Goal: Task Accomplishment & Management: Complete application form

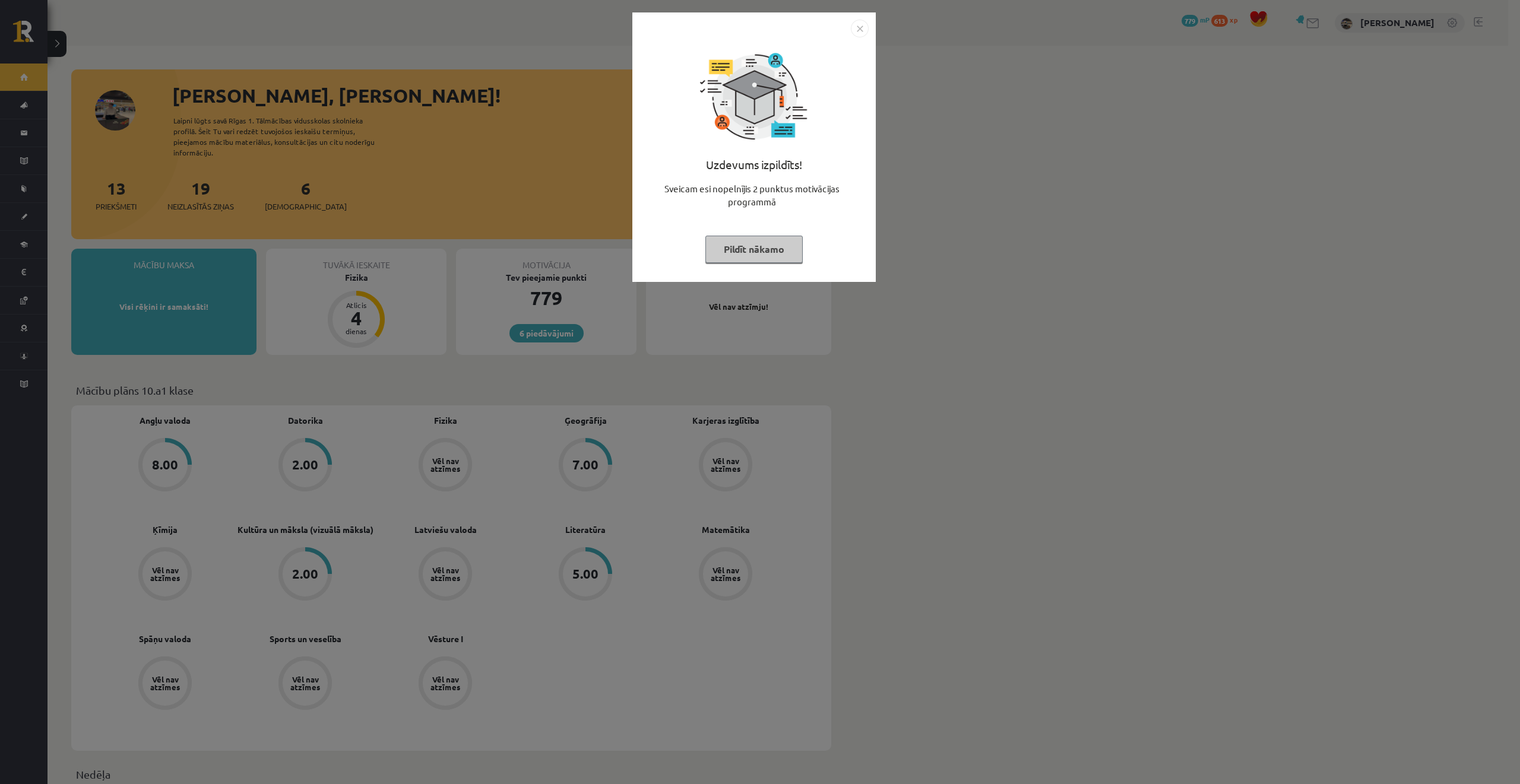
click at [744, 243] on button "Pildīt nākamo" at bounding box center [754, 249] width 98 height 27
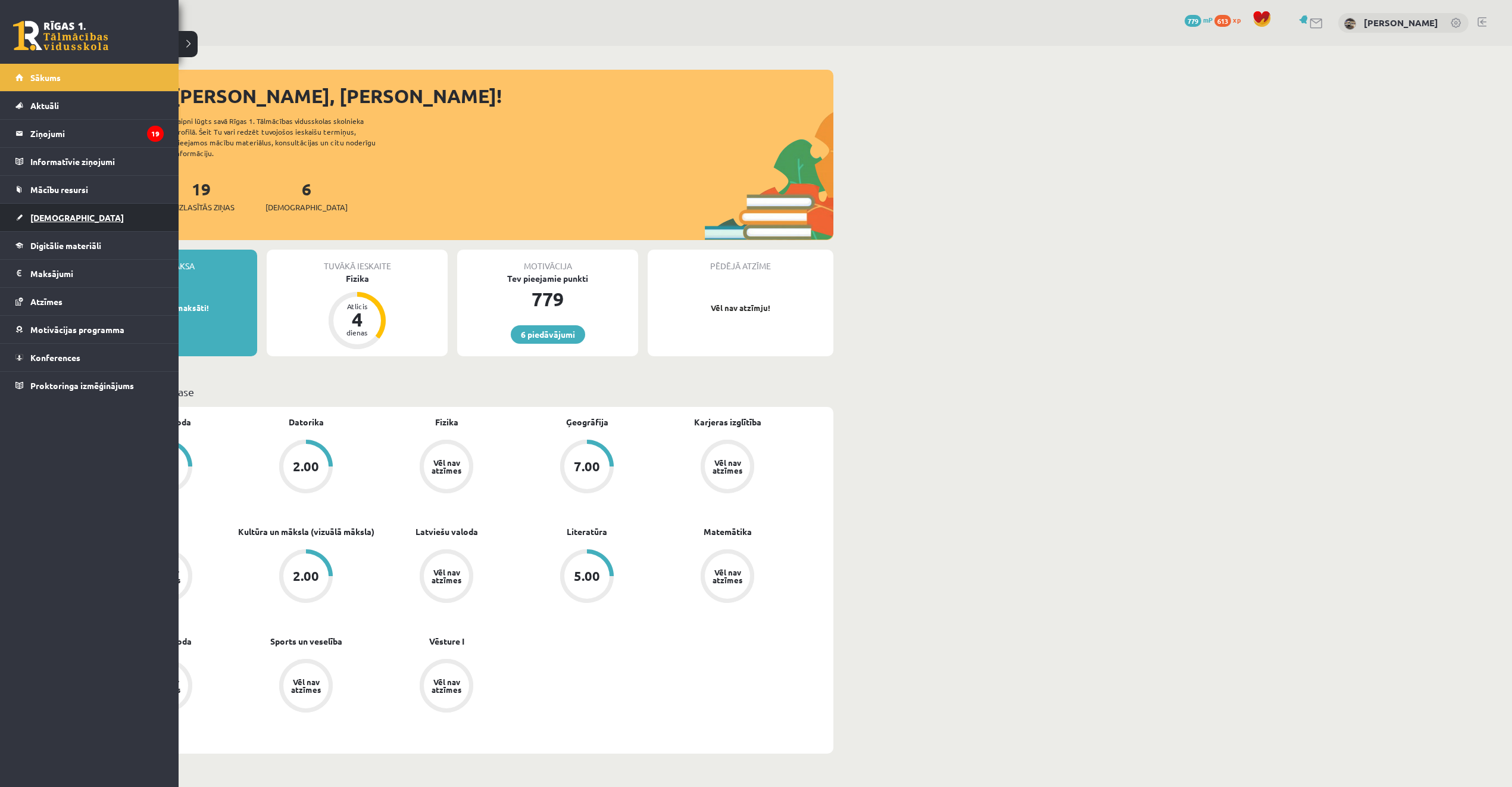
click at [54, 219] on span "[DEMOGRAPHIC_DATA]" at bounding box center [76, 217] width 93 height 10
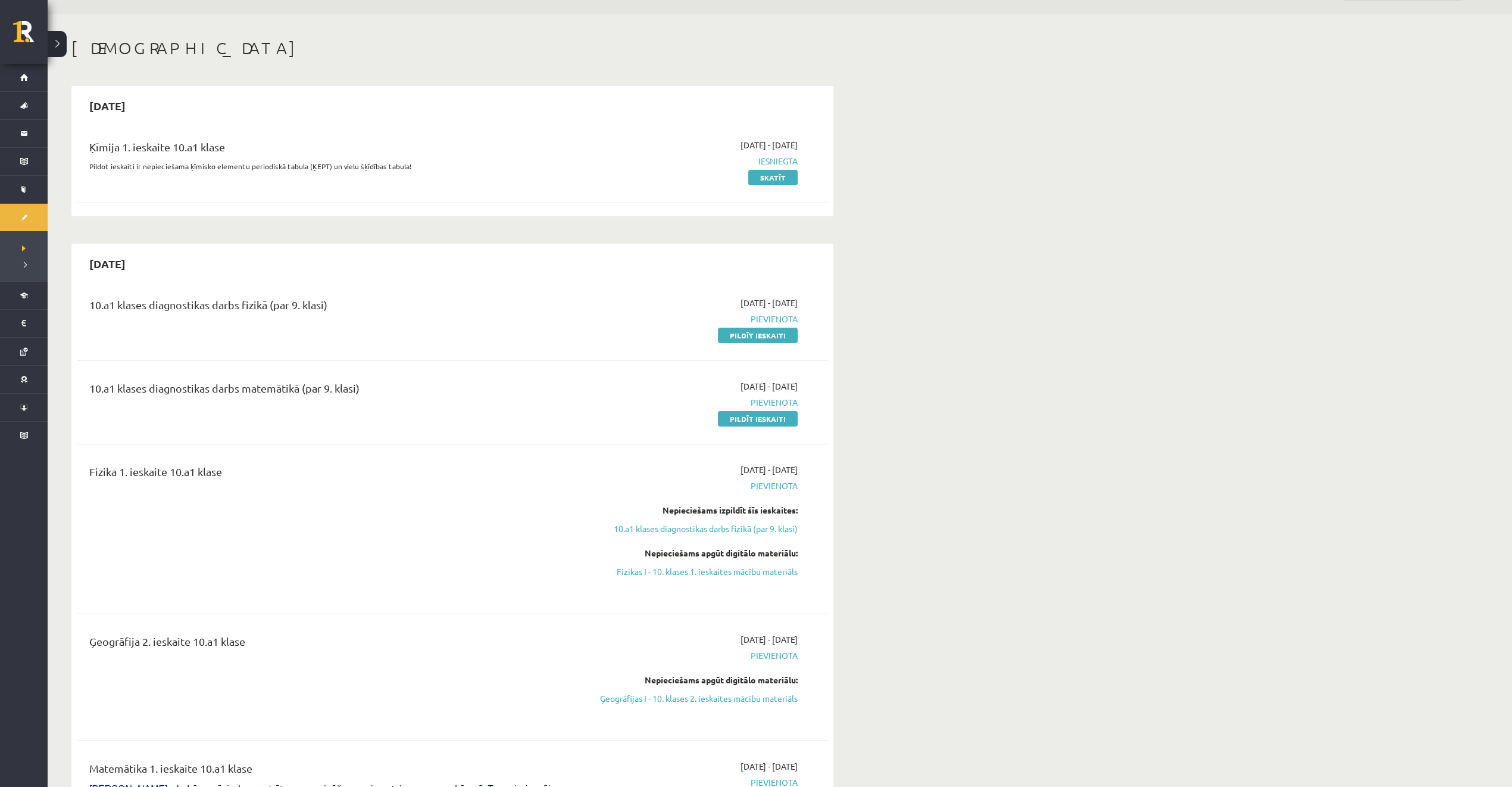
scroll to position [158, 0]
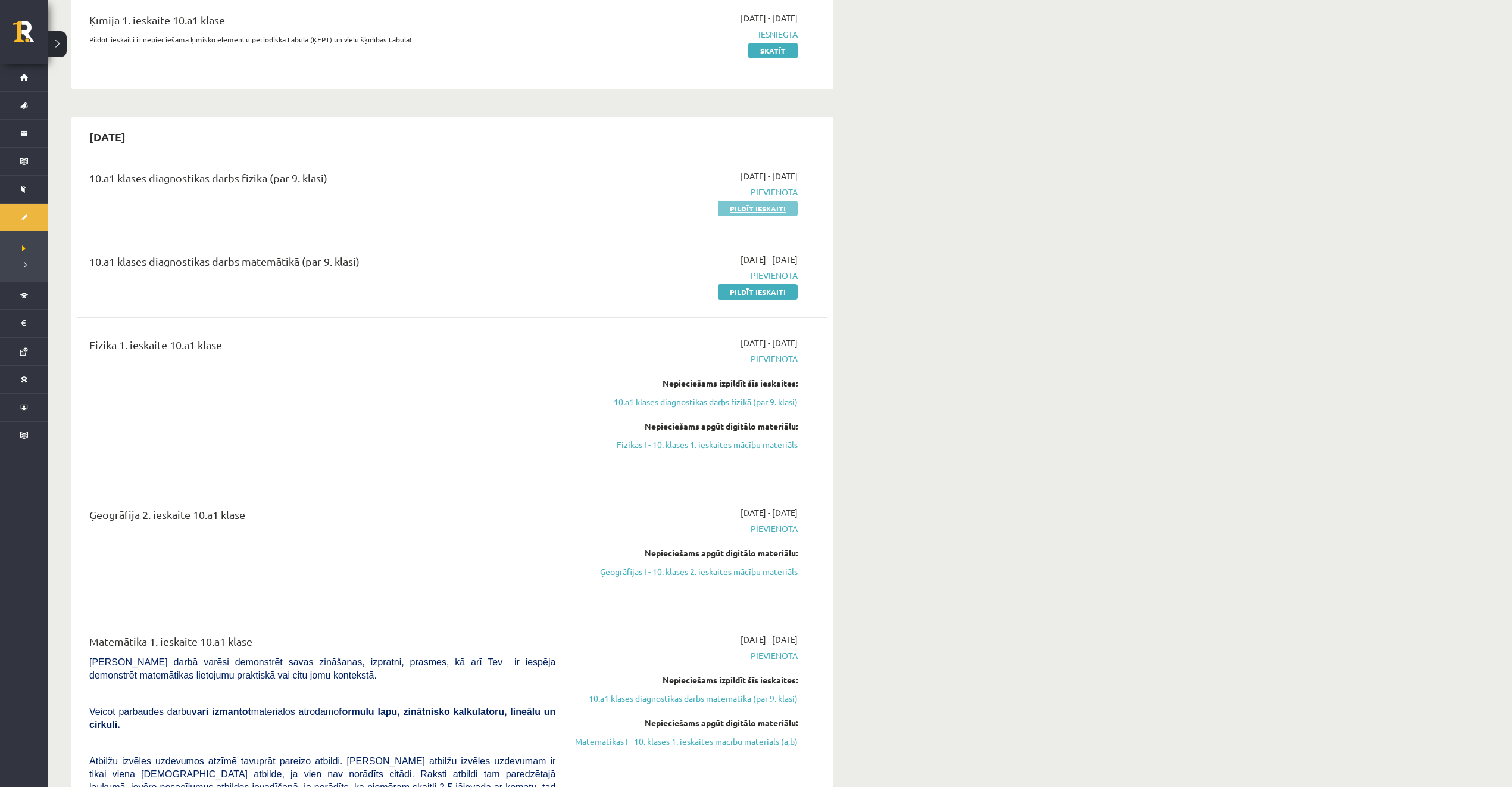
click at [740, 210] on link "Pildīt ieskaiti" at bounding box center [757, 208] width 80 height 15
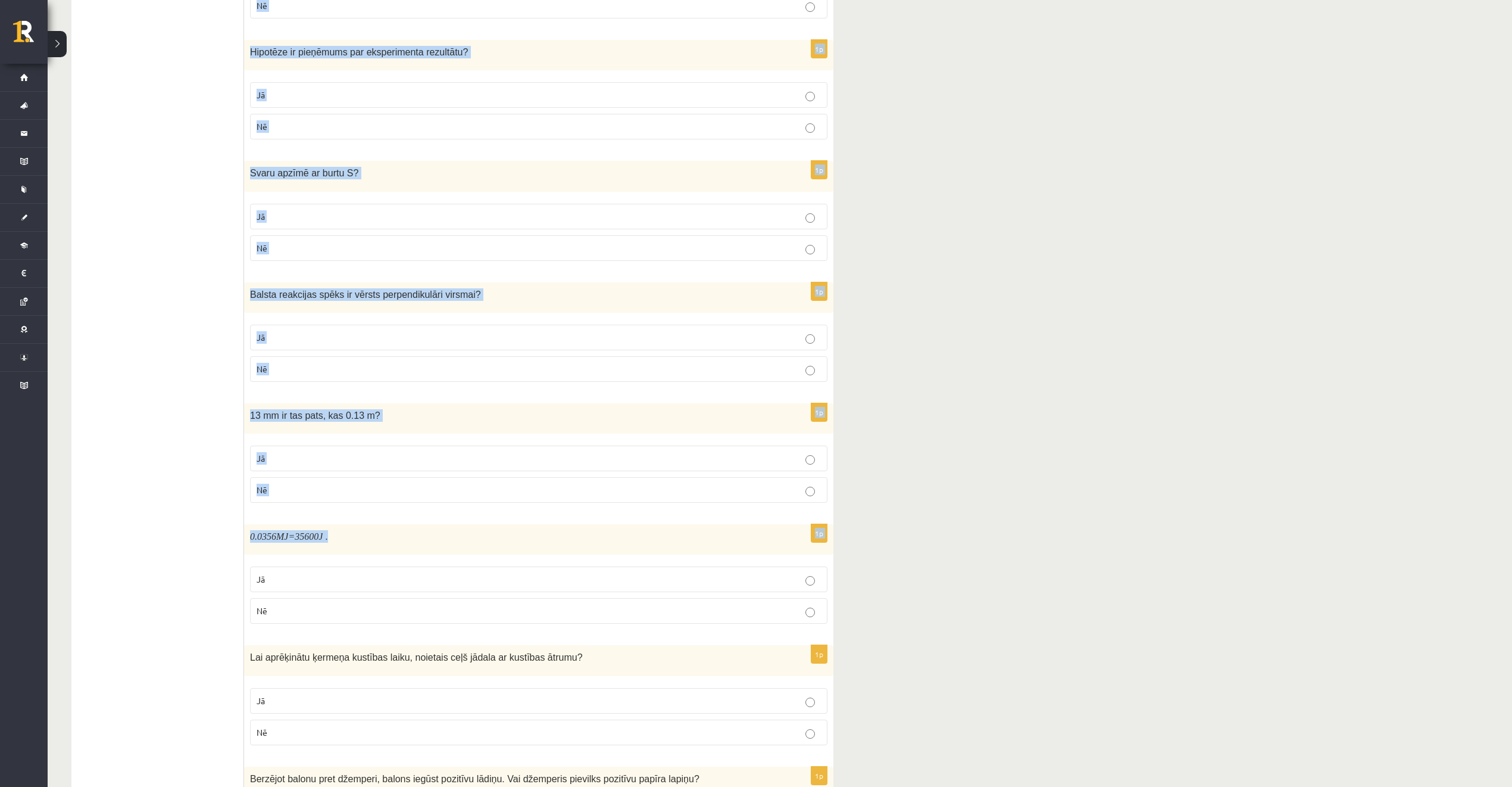
scroll to position [1570, 0]
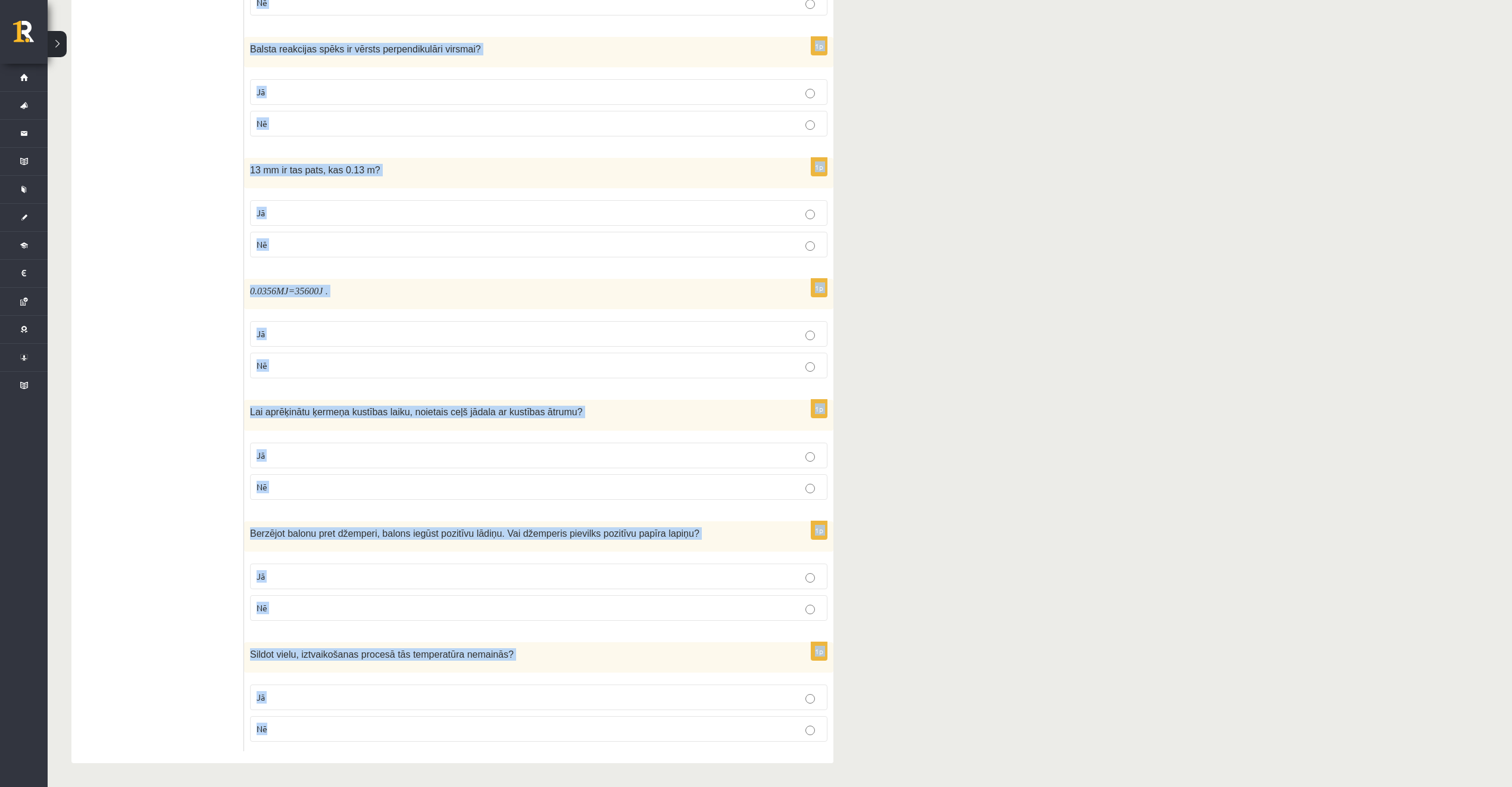
drag, startPoint x: 258, startPoint y: 213, endPoint x: 577, endPoint y: 711, distance: 591.4
copy form "Lor ipsumdolors am consect? 3a Elitsed do eiusmodte, in utla etd magna aliqua. …"
drag, startPoint x: 1012, startPoint y: 324, endPoint x: 1003, endPoint y: 282, distance: 43.0
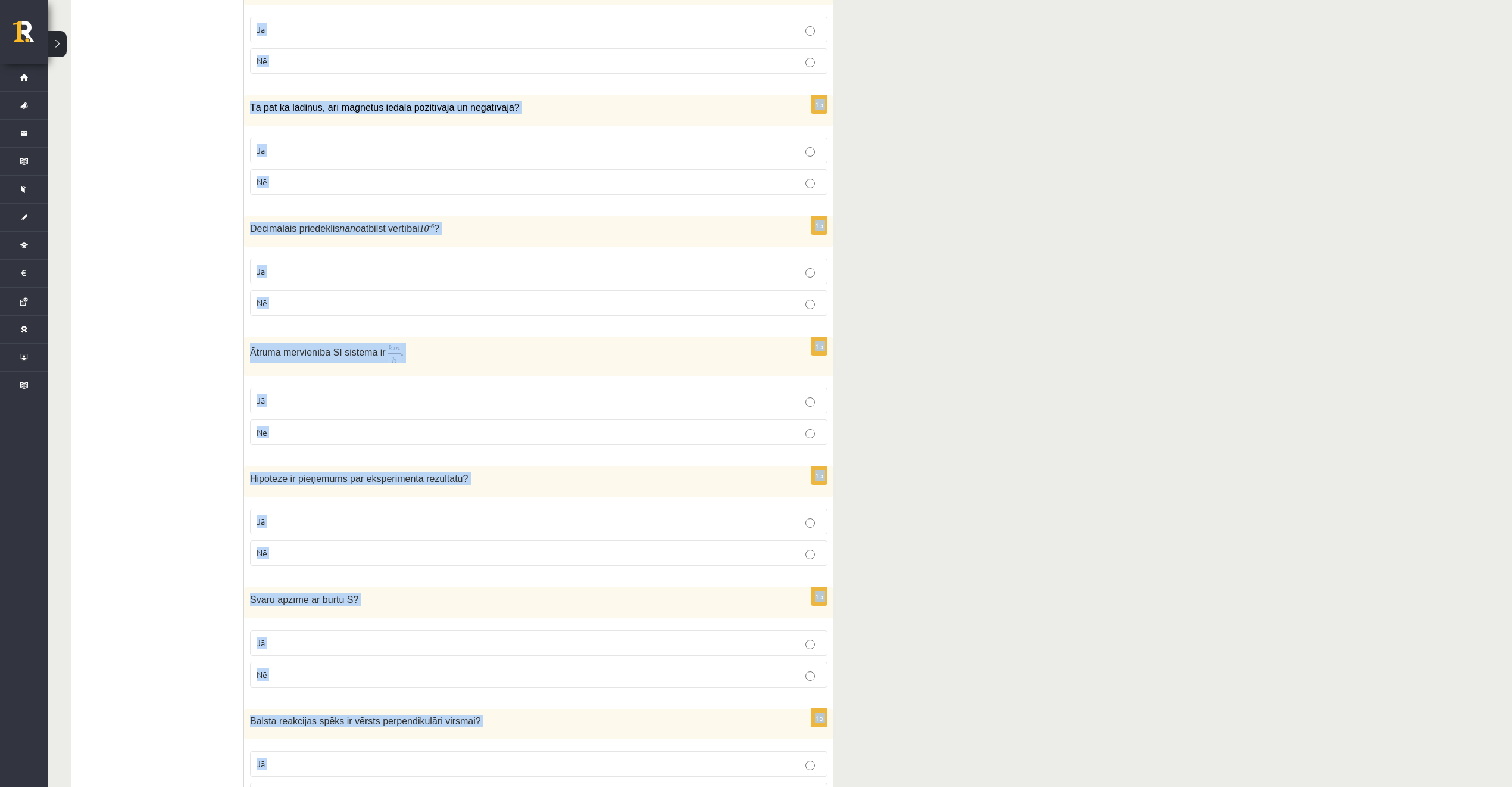
scroll to position [0, 0]
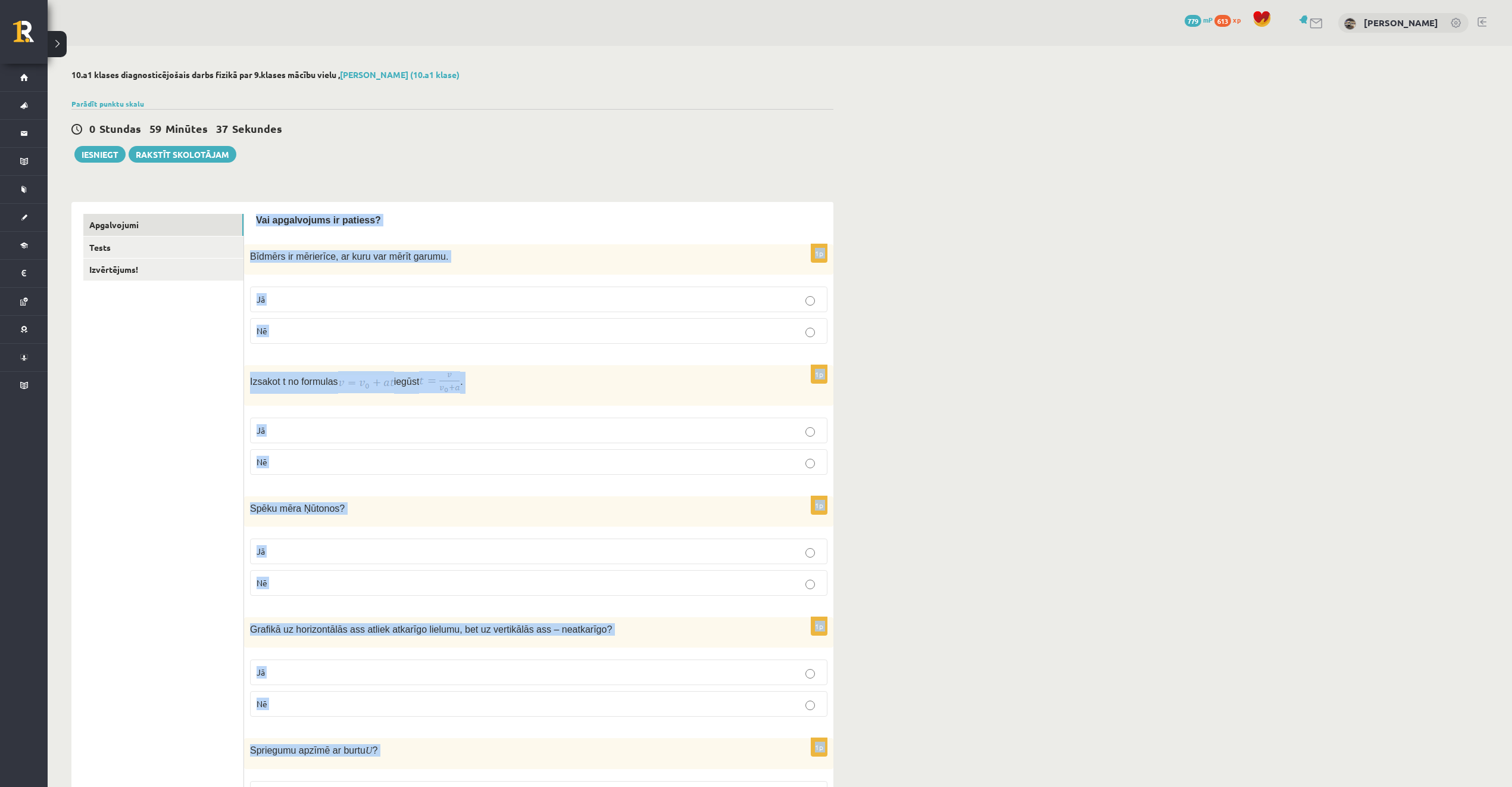
drag, startPoint x: 849, startPoint y: 198, endPoint x: 743, endPoint y: 219, distance: 108.1
click at [546, 249] on div "Bīdmērs ir mērierīce, ar kuru var mērīt garumu." at bounding box center [538, 259] width 589 height 30
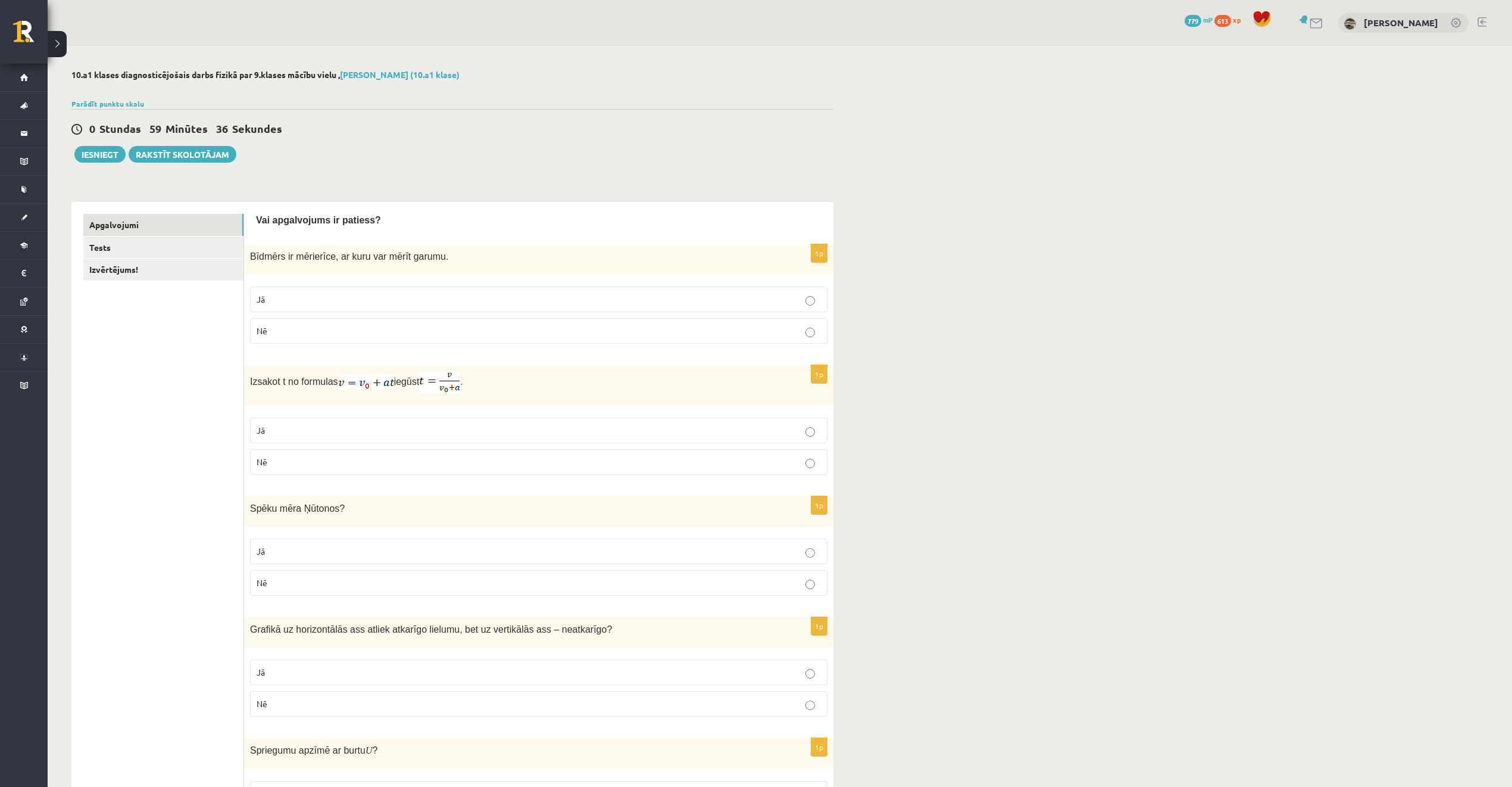
click at [448, 301] on p "Jā" at bounding box center [539, 298] width 565 height 12
click at [340, 422] on label "Jā" at bounding box center [539, 430] width 578 height 25
click at [360, 561] on label "Jā" at bounding box center [539, 551] width 578 height 25
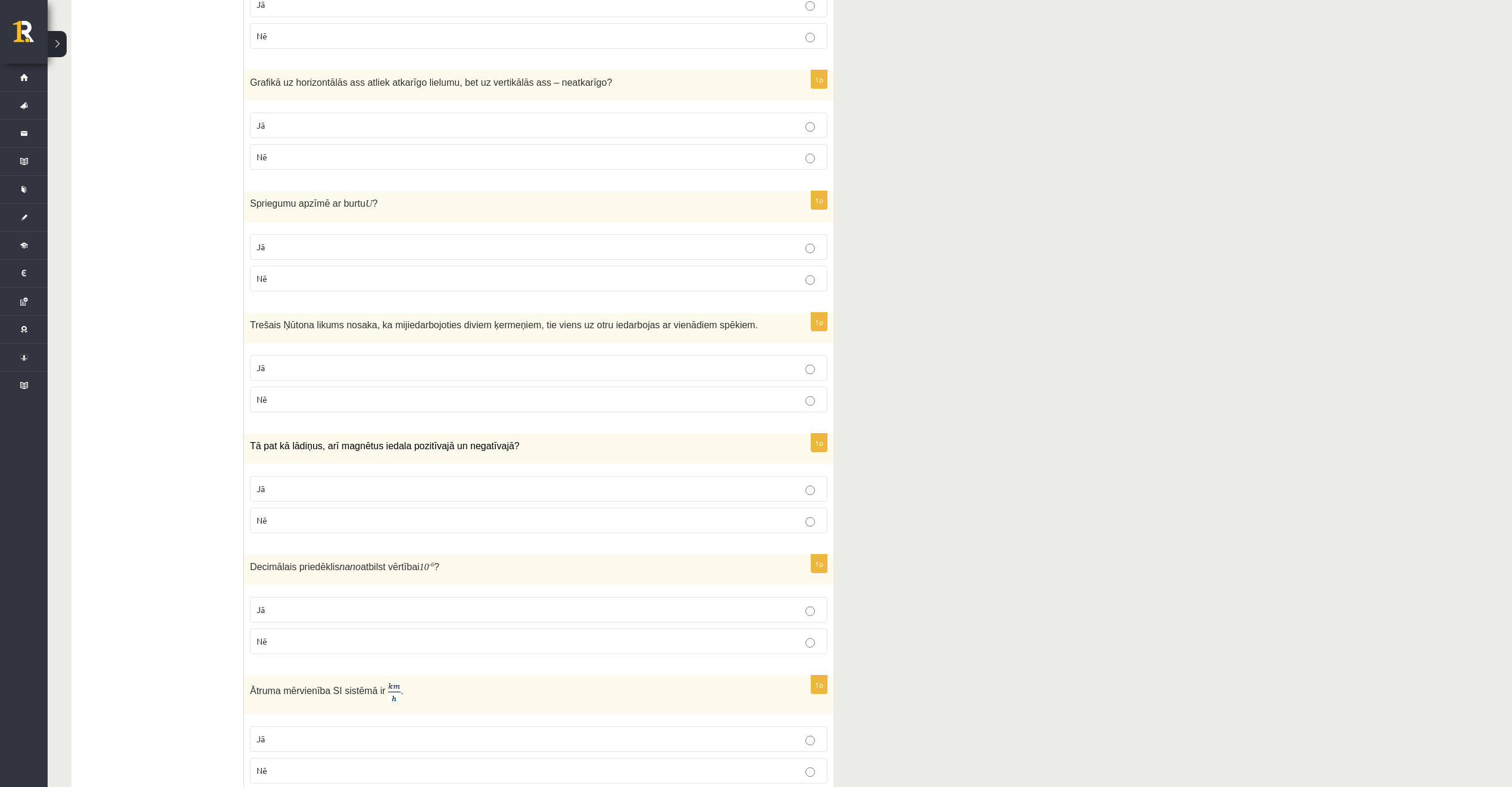
scroll to position [555, 0]
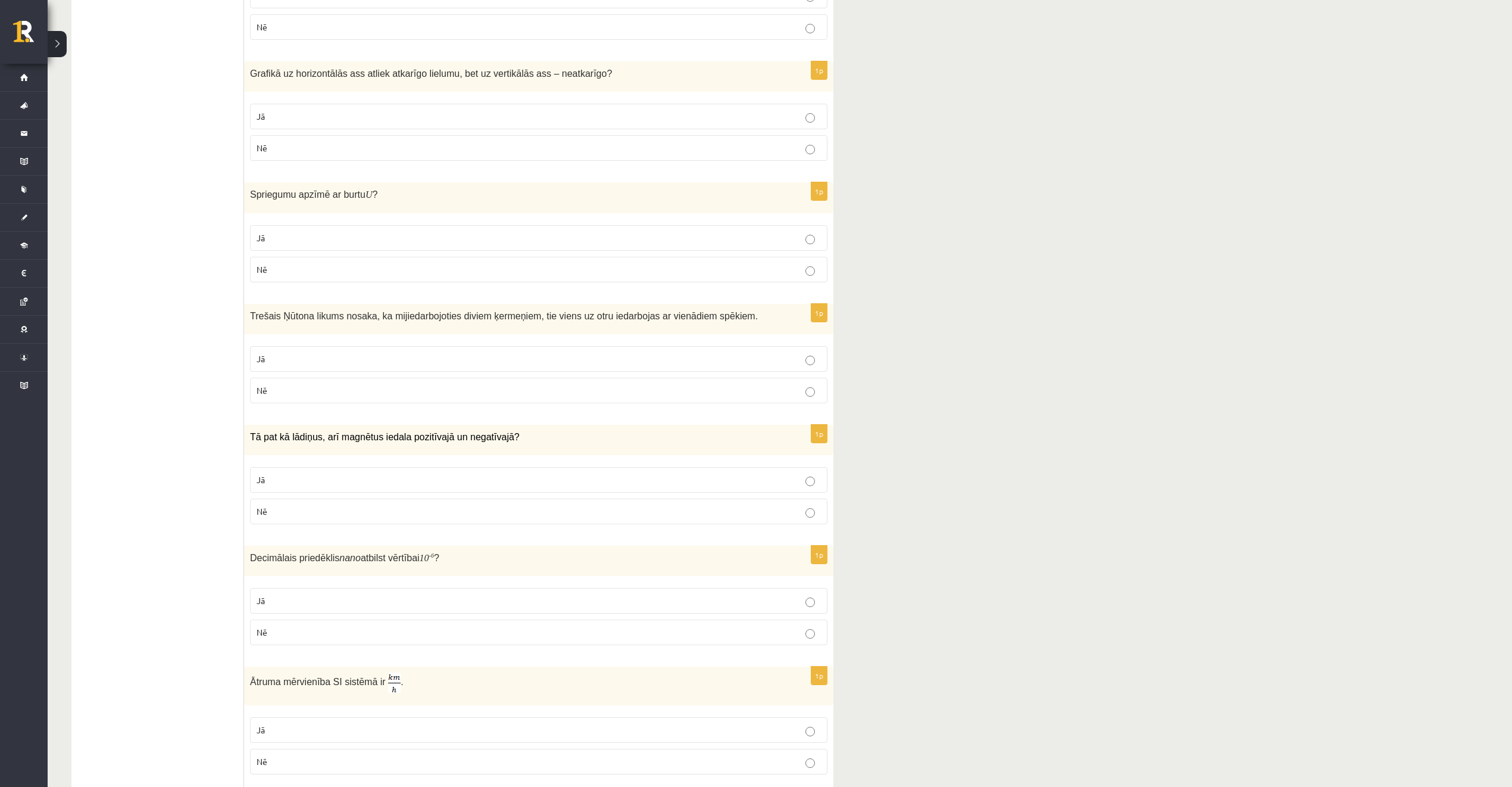
drag, startPoint x: 374, startPoint y: 277, endPoint x: 380, endPoint y: 263, distance: 15.2
click at [374, 276] on p "Nē" at bounding box center [539, 269] width 565 height 12
click at [401, 153] on p "Nē" at bounding box center [539, 148] width 565 height 12
click at [336, 239] on p "Jā" at bounding box center [539, 237] width 565 height 12
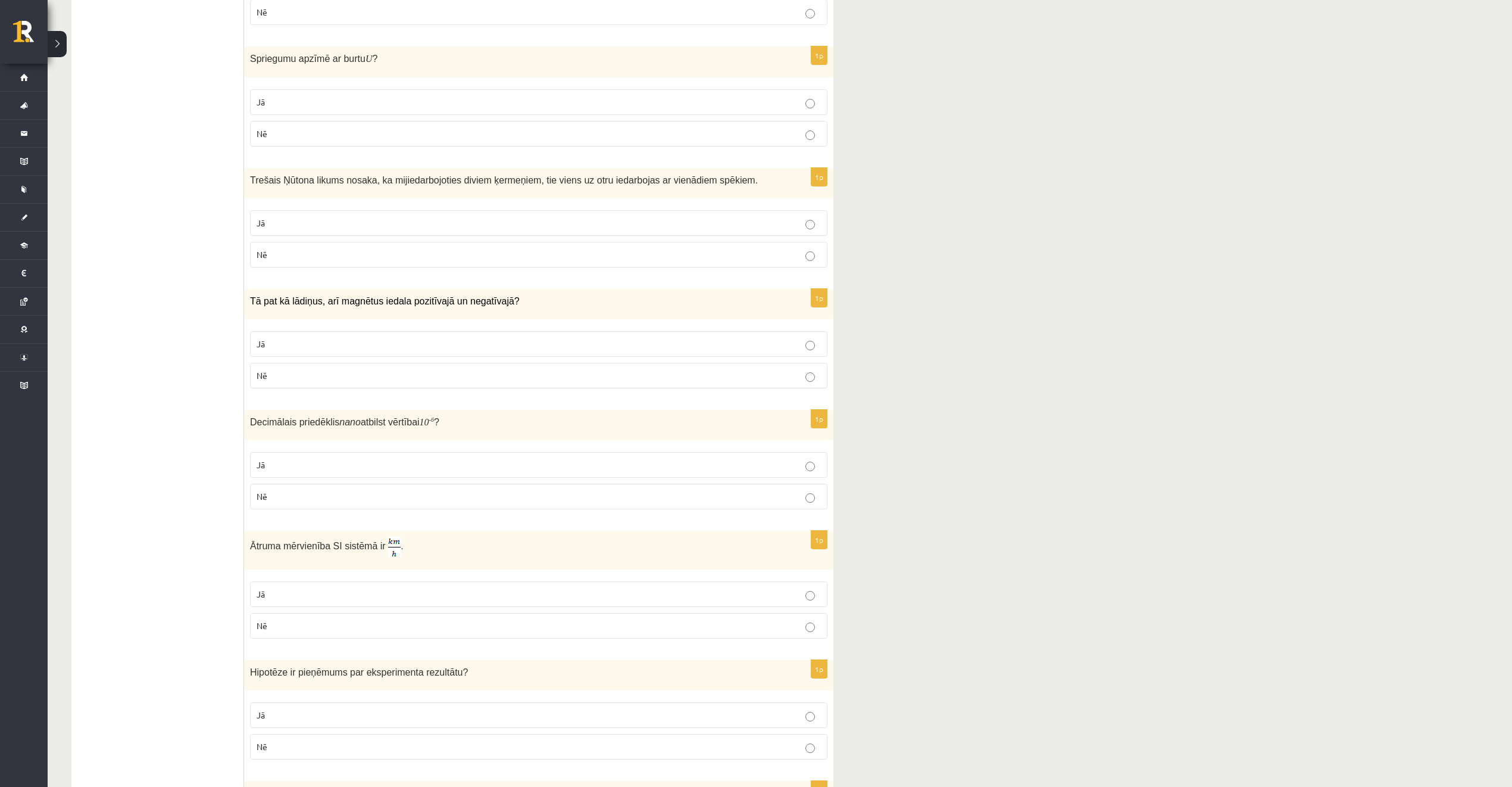
scroll to position [715, 0]
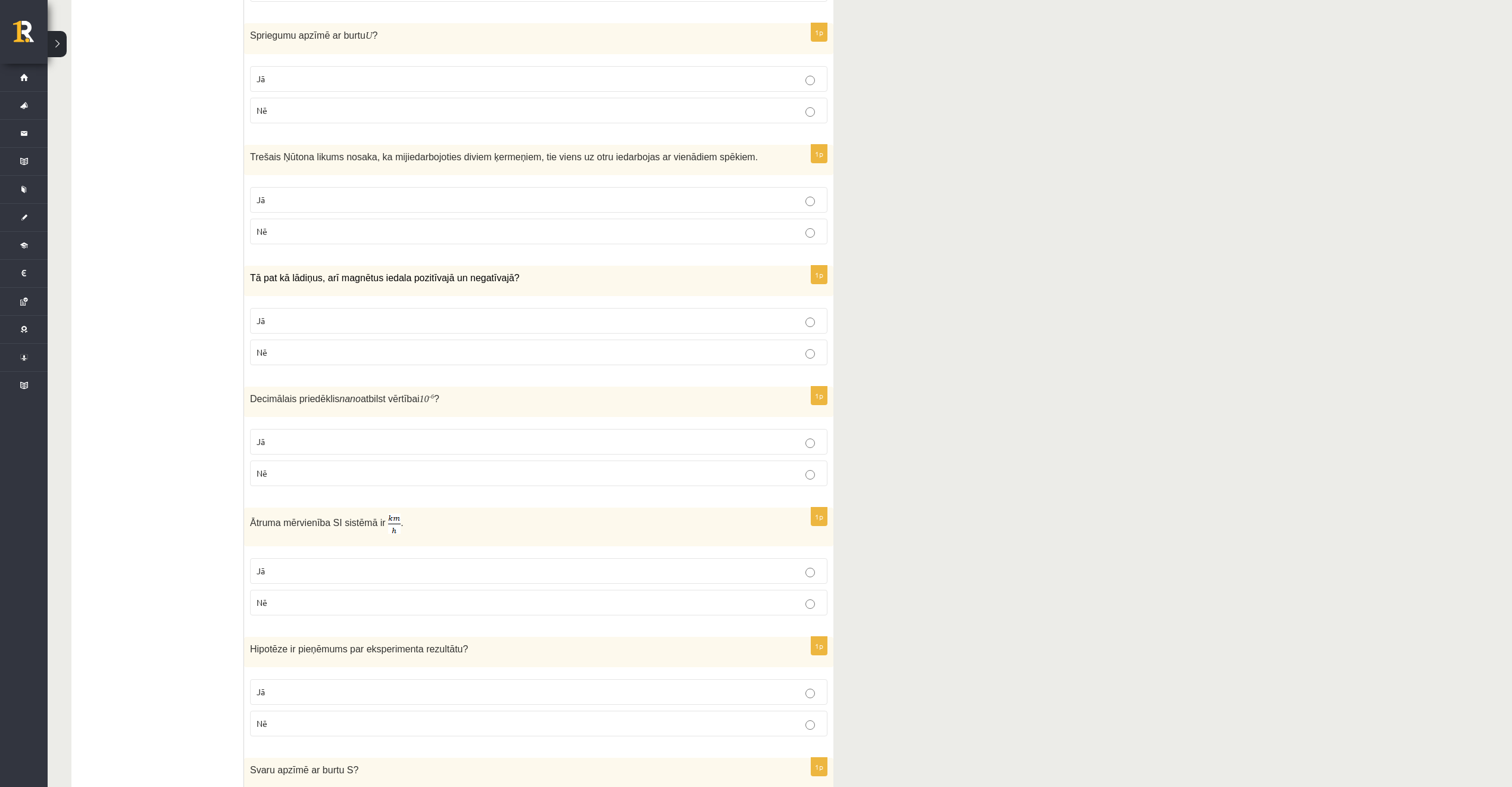
drag, startPoint x: 432, startPoint y: 208, endPoint x: 375, endPoint y: 63, distance: 155.8
click at [432, 206] on p "Jā" at bounding box center [539, 200] width 565 height 12
click at [358, 358] on p "Nē" at bounding box center [539, 352] width 565 height 12
click at [370, 477] on p "Nē" at bounding box center [539, 473] width 565 height 12
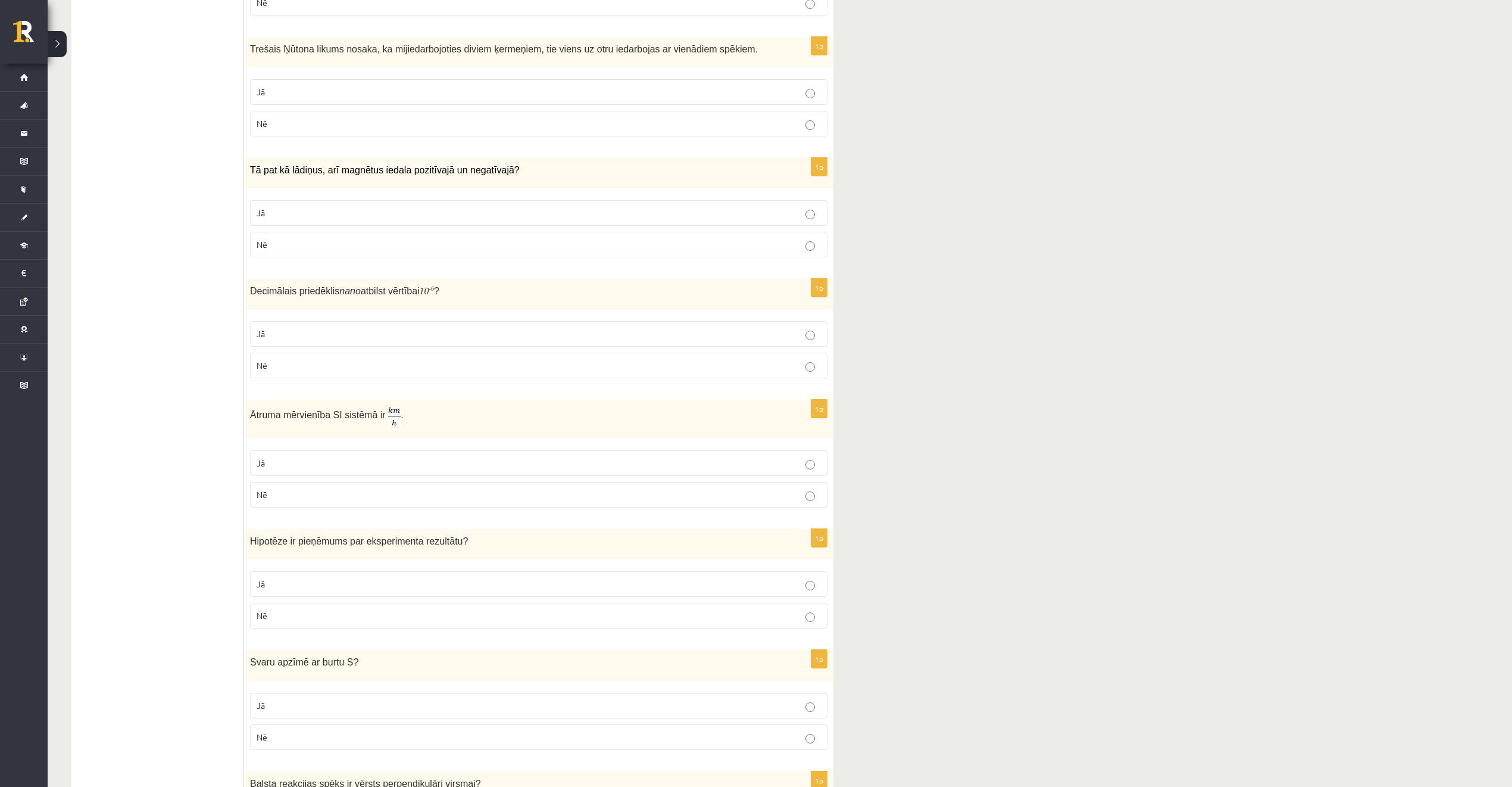
scroll to position [874, 0]
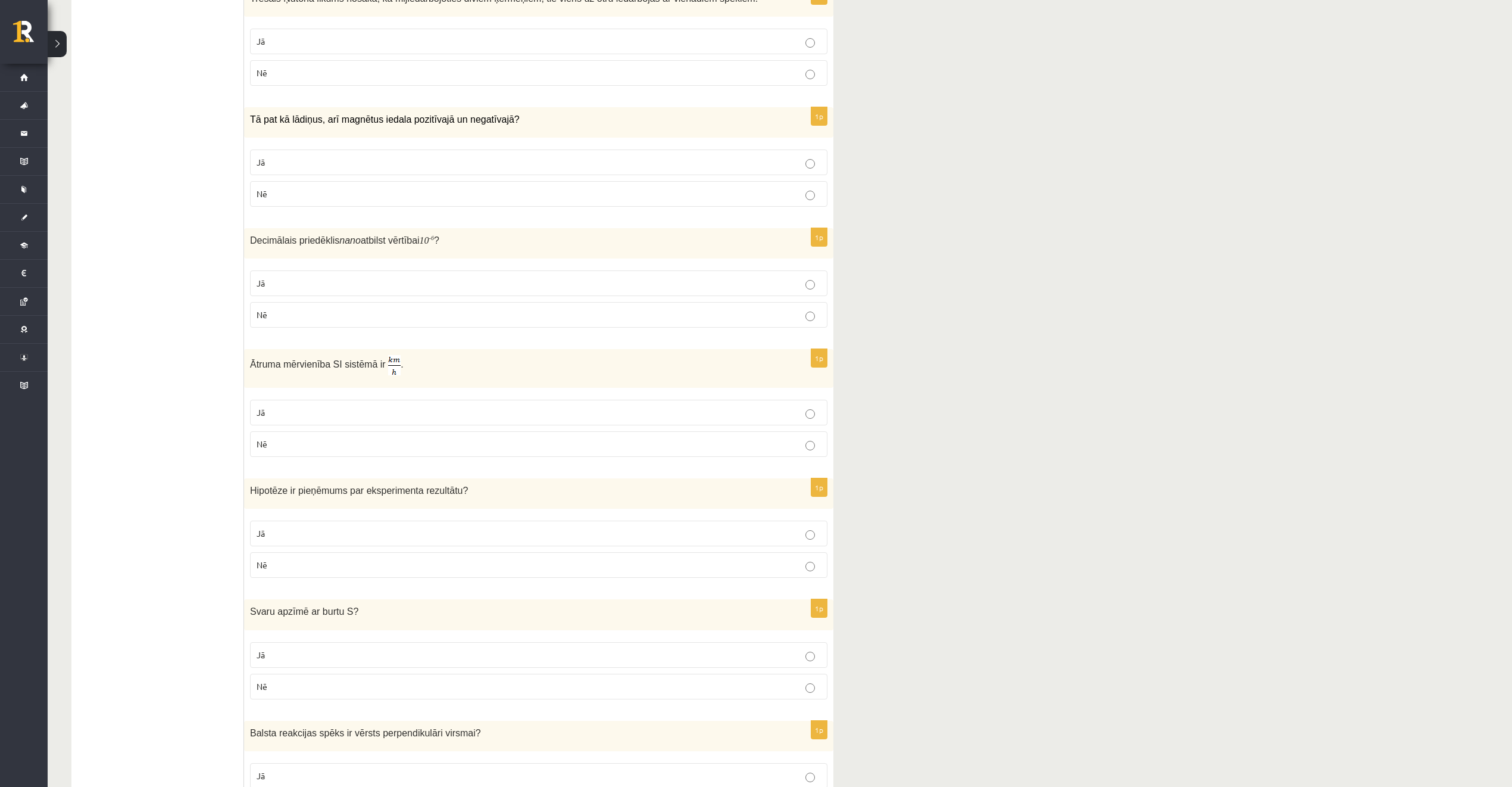
click at [386, 419] on p "Jā" at bounding box center [539, 412] width 565 height 12
click at [398, 538] on p "Jā" at bounding box center [539, 533] width 565 height 12
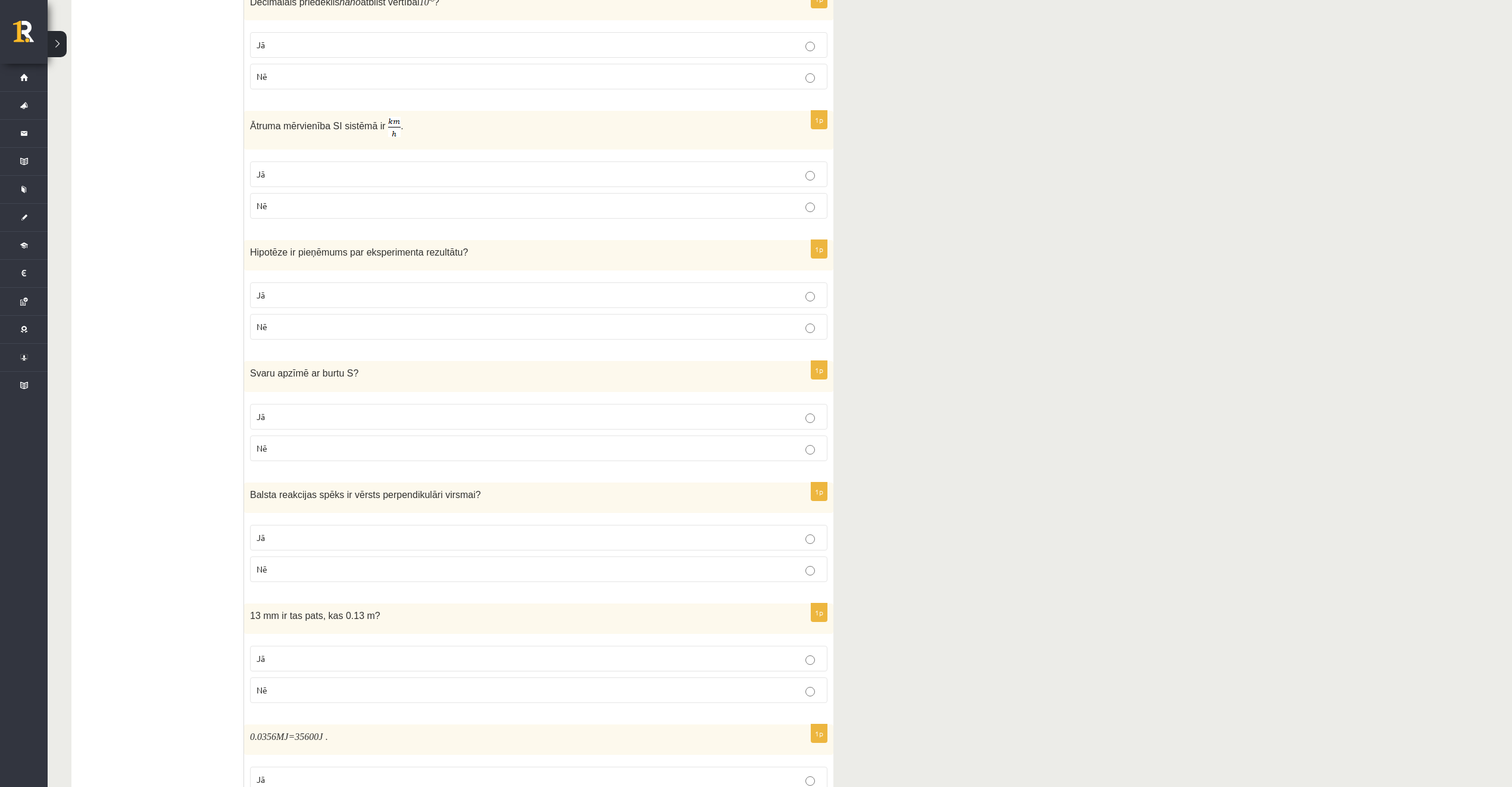
click at [393, 455] on p "Nē" at bounding box center [539, 447] width 565 height 12
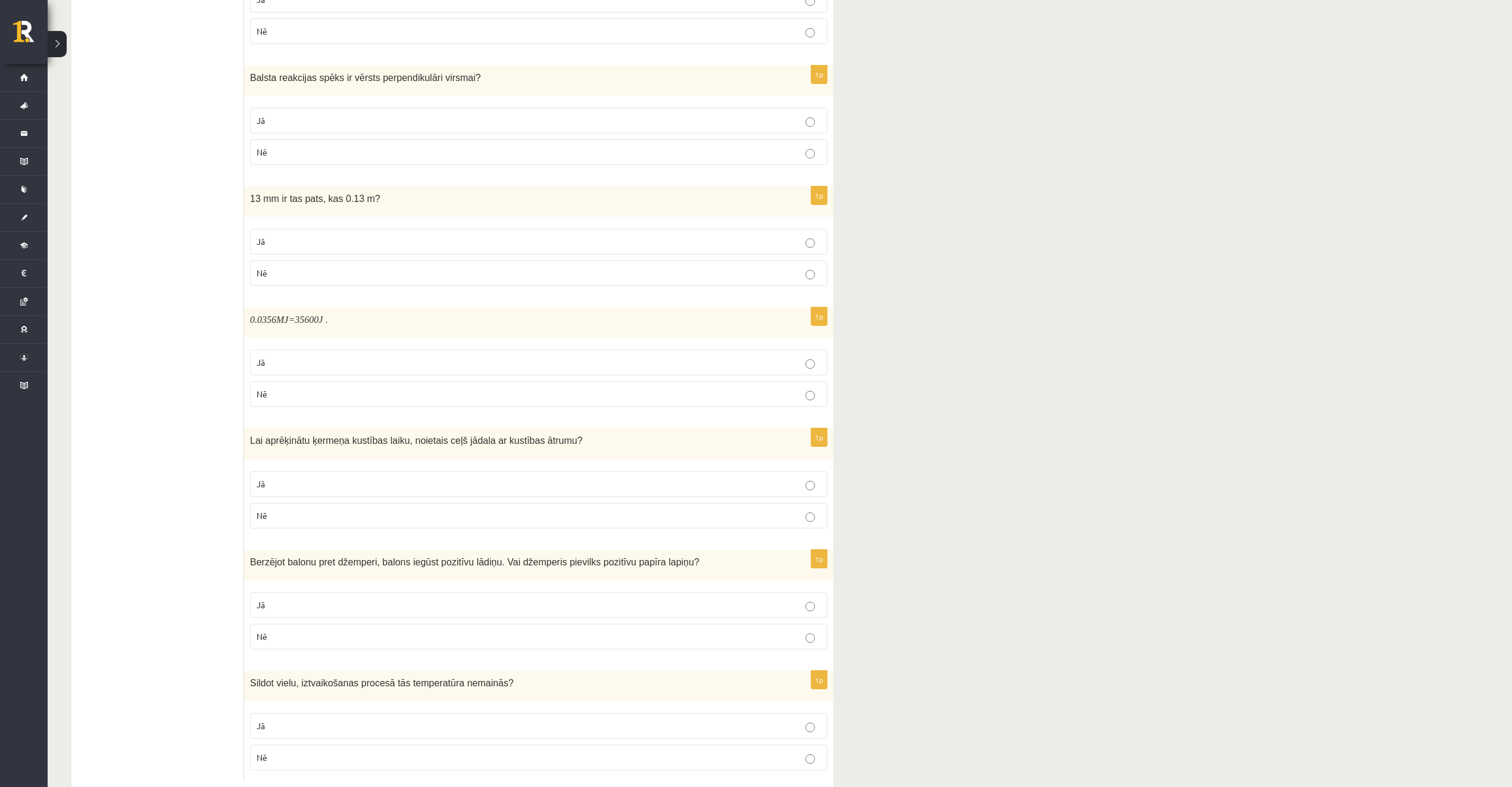
scroll to position [1570, 0]
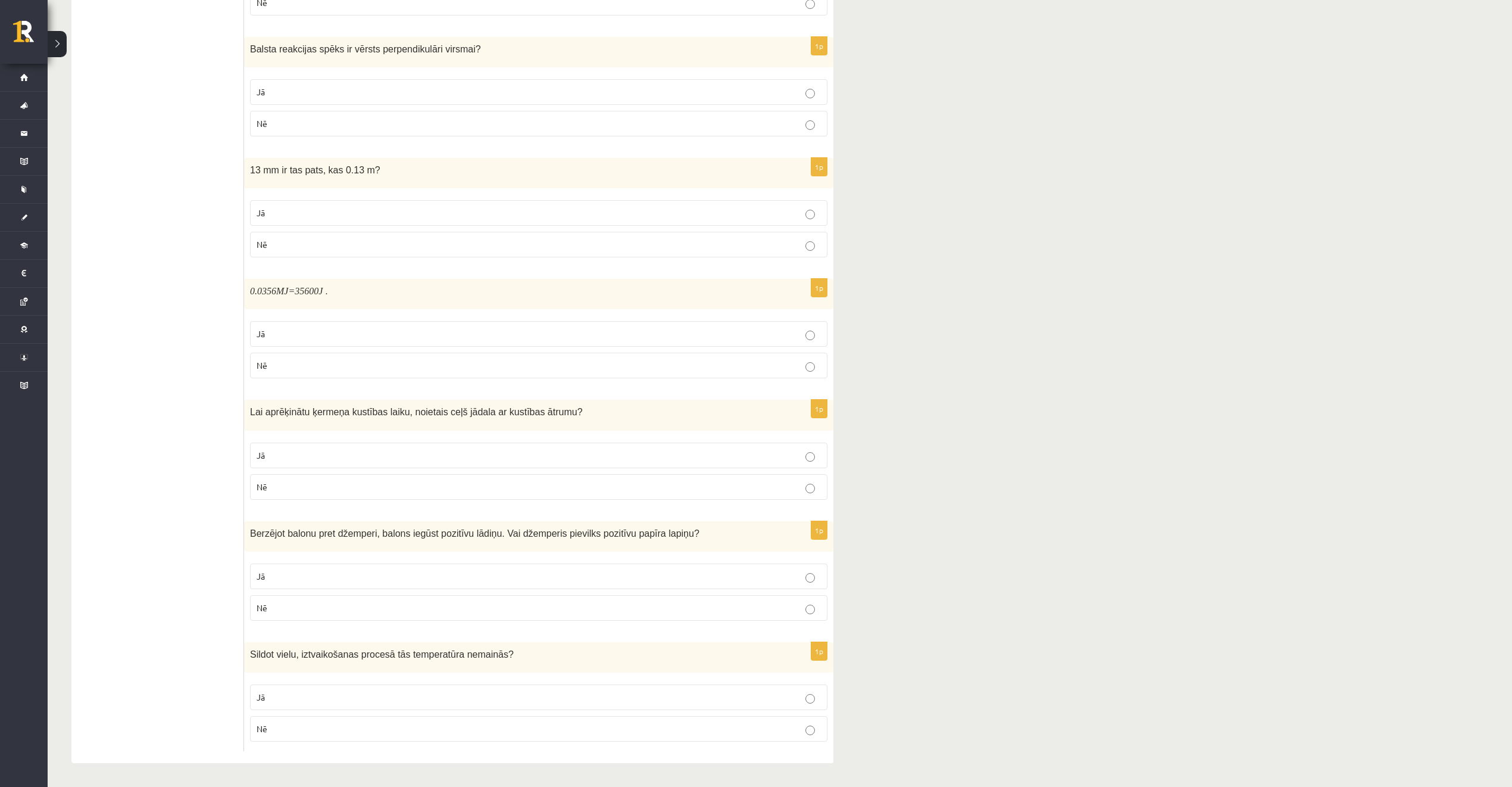
click at [362, 694] on p "Jā" at bounding box center [539, 697] width 565 height 12
click at [314, 611] on p "Nē" at bounding box center [539, 607] width 565 height 12
click at [377, 443] on label "Jā" at bounding box center [539, 455] width 578 height 25
click at [374, 455] on p "Jā" at bounding box center [539, 455] width 565 height 12
click at [365, 336] on p "Jā" at bounding box center [539, 333] width 565 height 12
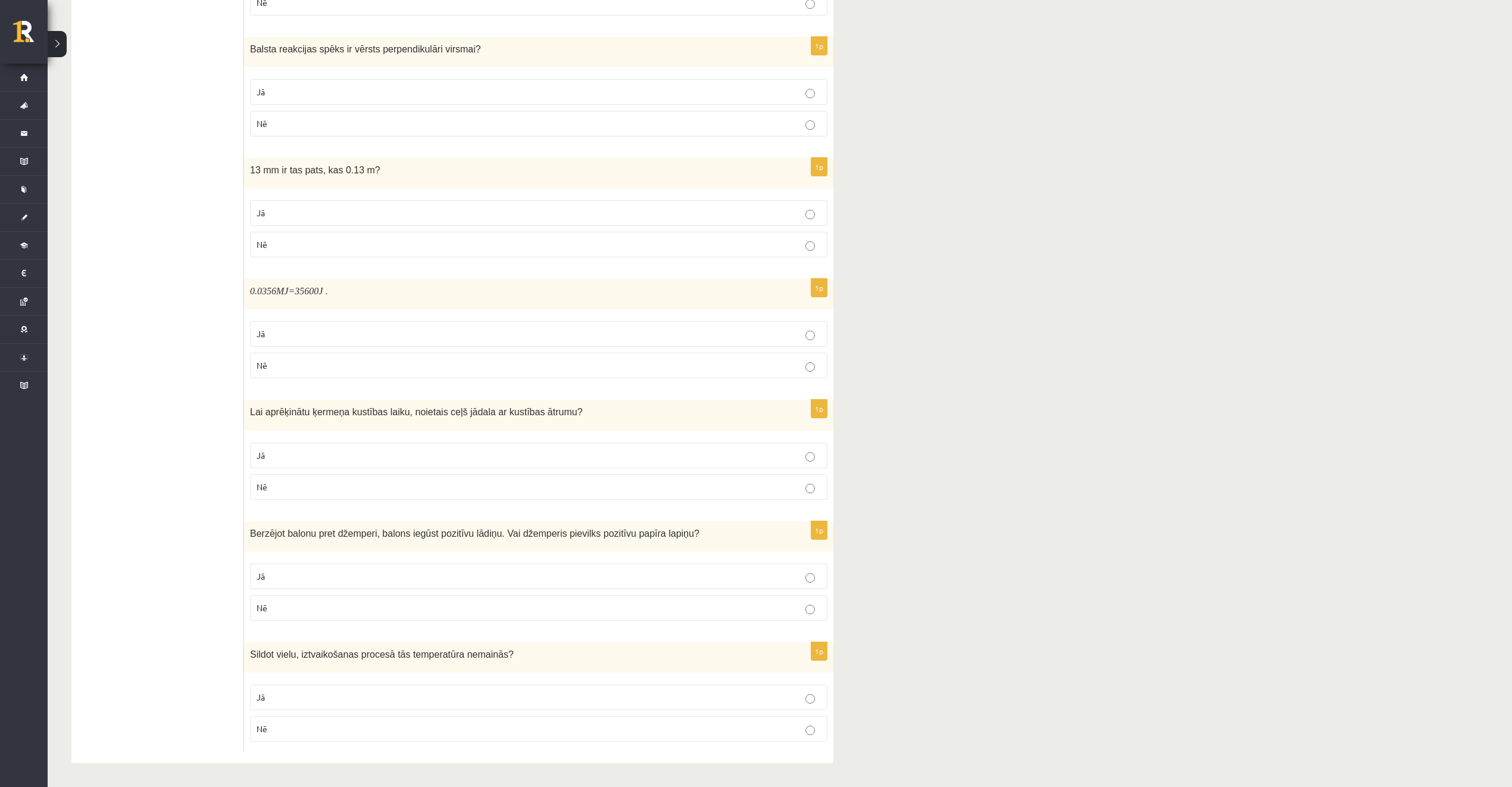
click at [512, 244] on p "Nē" at bounding box center [539, 244] width 565 height 12
click at [450, 86] on p "Jā" at bounding box center [539, 91] width 565 height 12
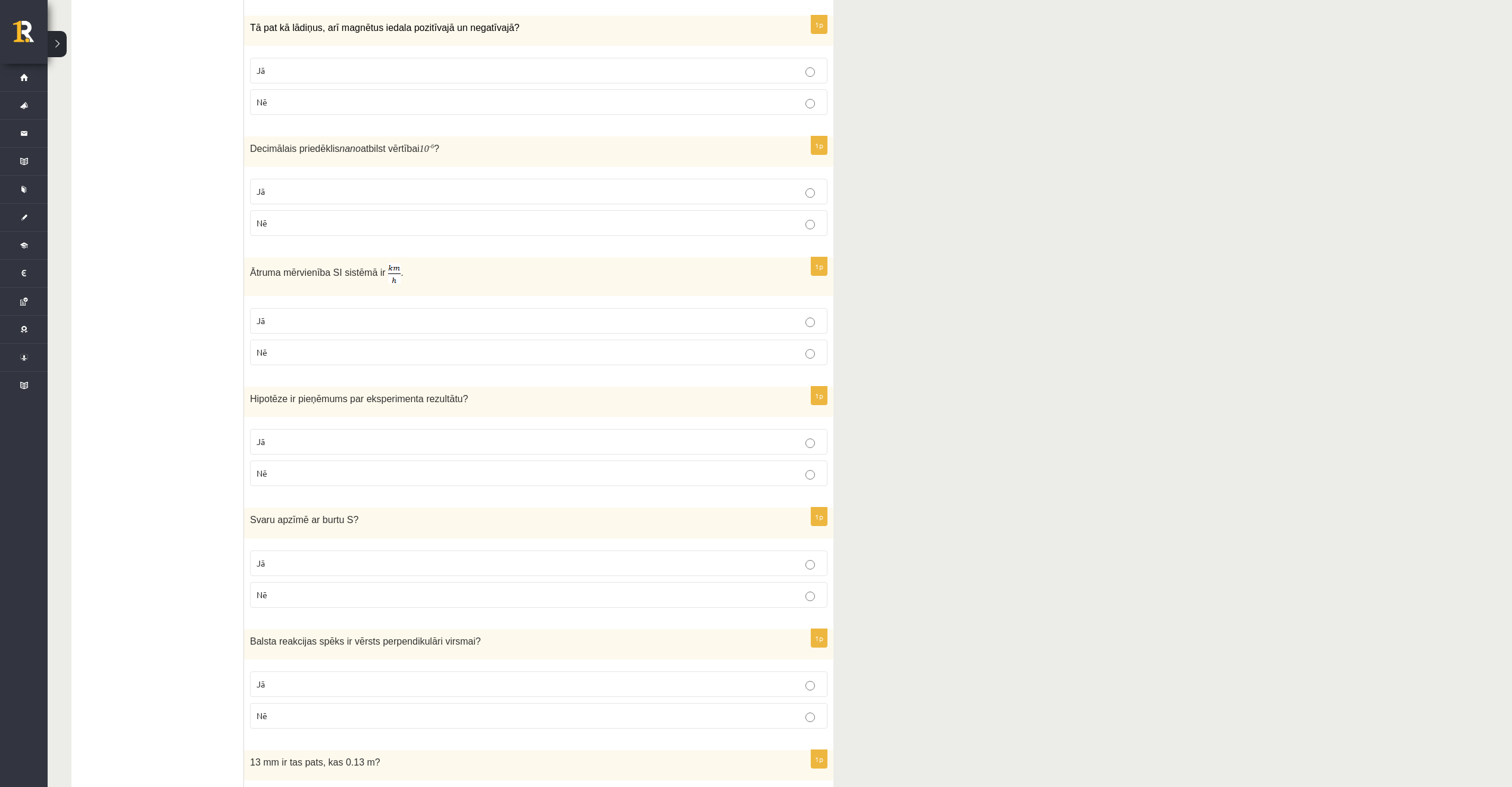
scroll to position [0, 0]
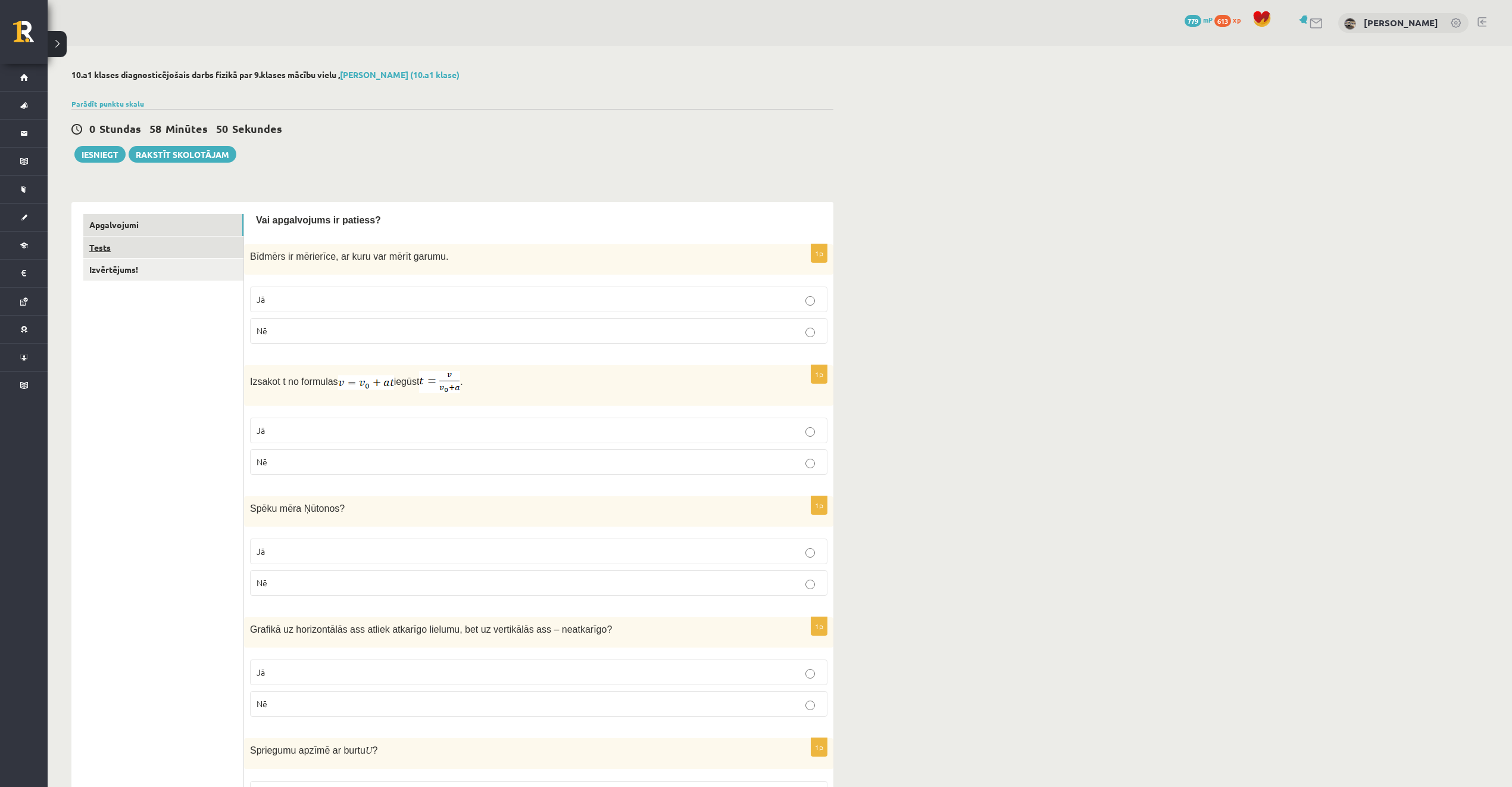
click at [203, 249] on link "Tests" at bounding box center [164, 247] width 160 height 22
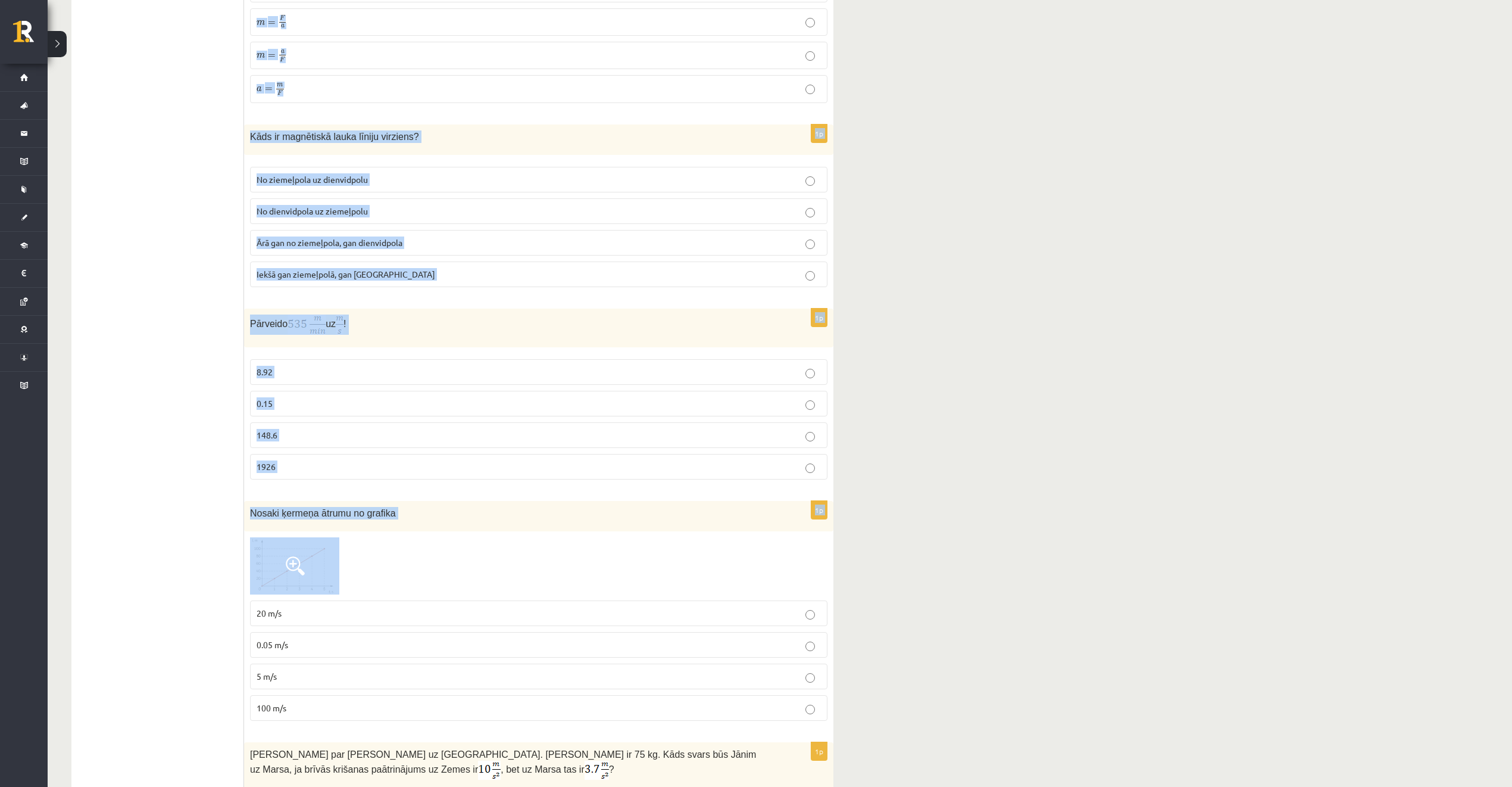
scroll to position [2060, 0]
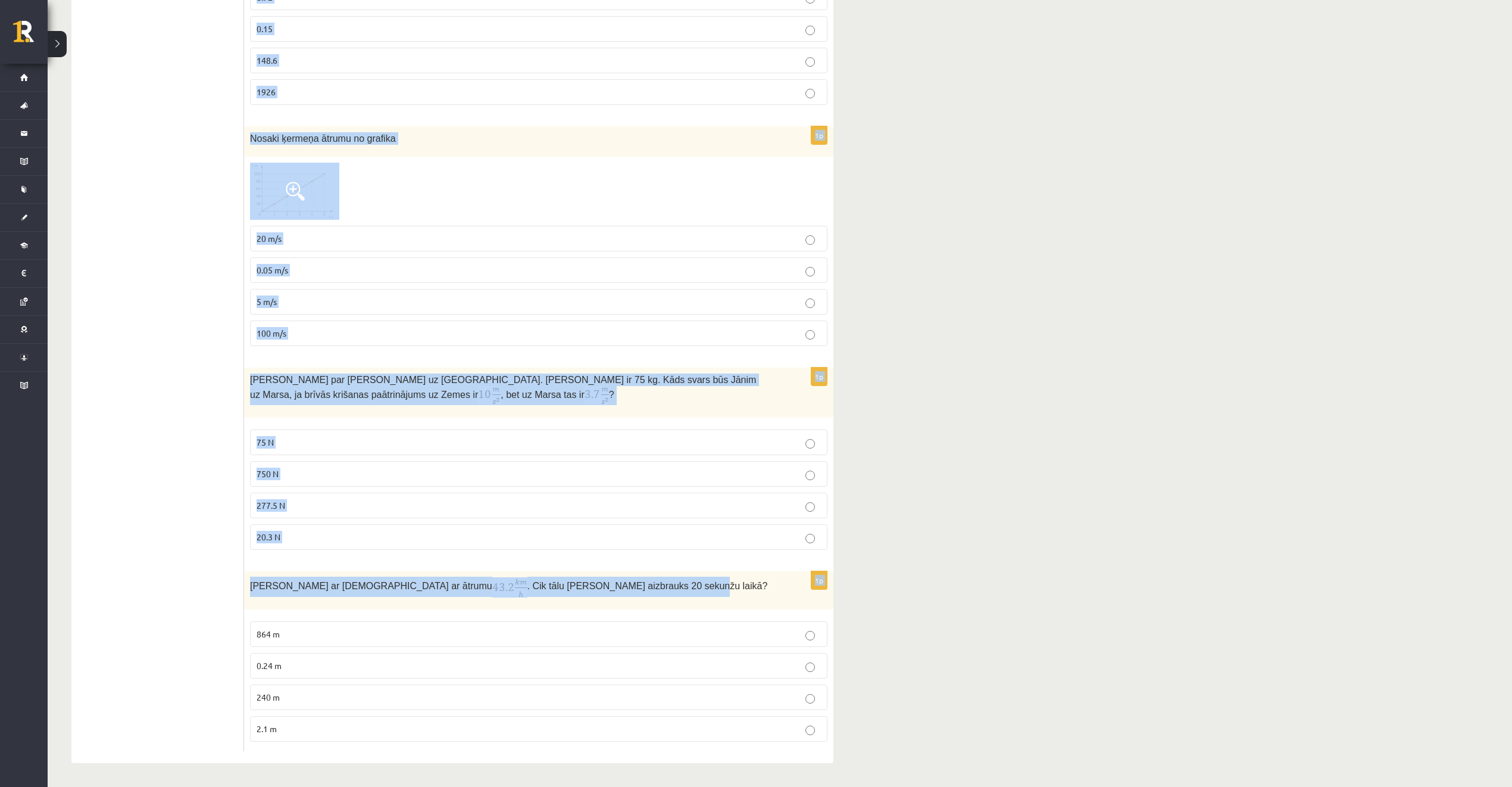
drag, startPoint x: 250, startPoint y: 236, endPoint x: 709, endPoint y: 553, distance: 557.8
click at [528, 489] on fieldset "75 N 750 N 277.5 N 20.3 N" at bounding box center [539, 489] width 578 height 130
click at [513, 518] on fieldset "75 N 750 N 277.5 N 20.3 N" at bounding box center [539, 489] width 578 height 130
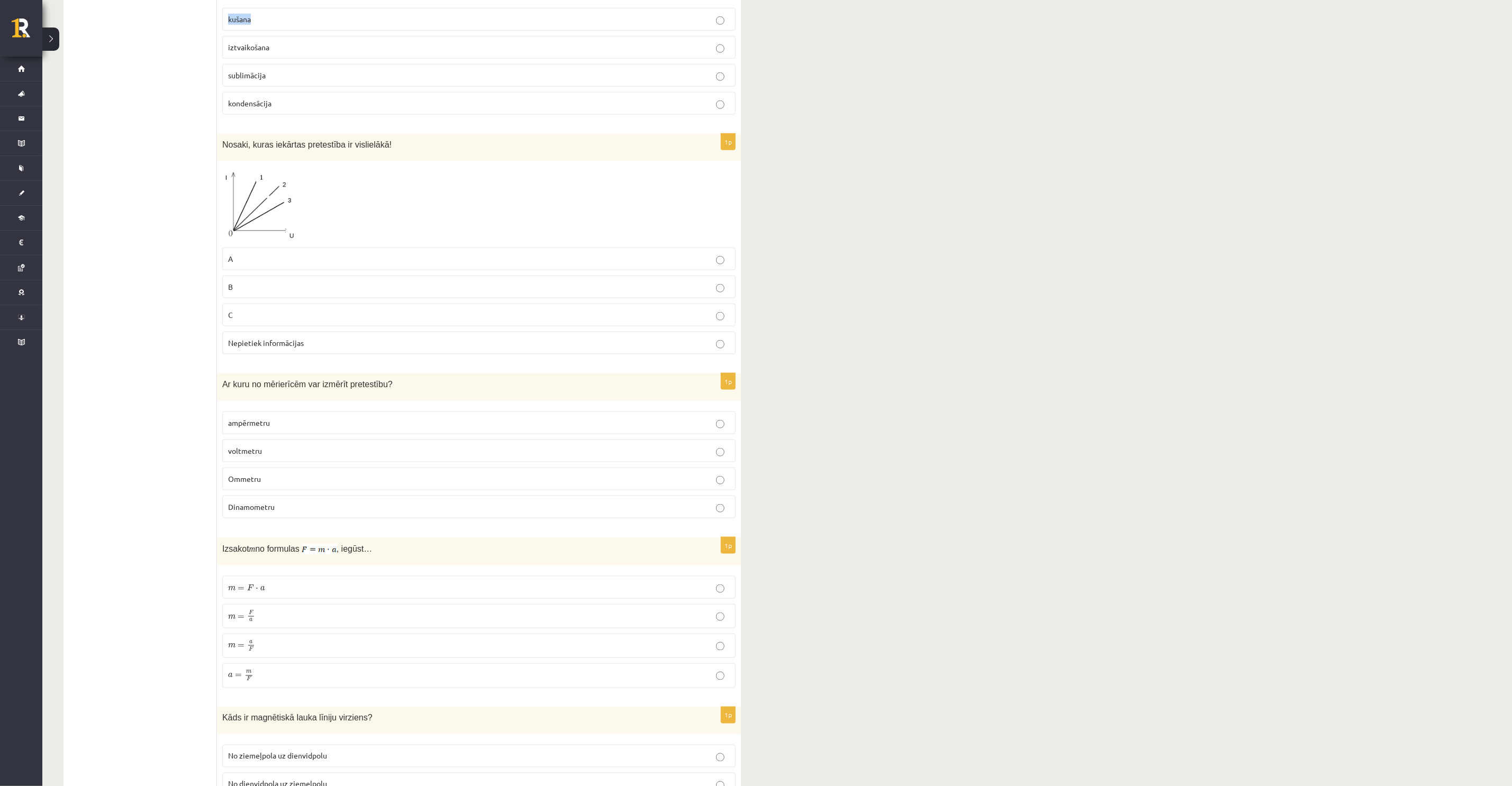
scroll to position [873, 0]
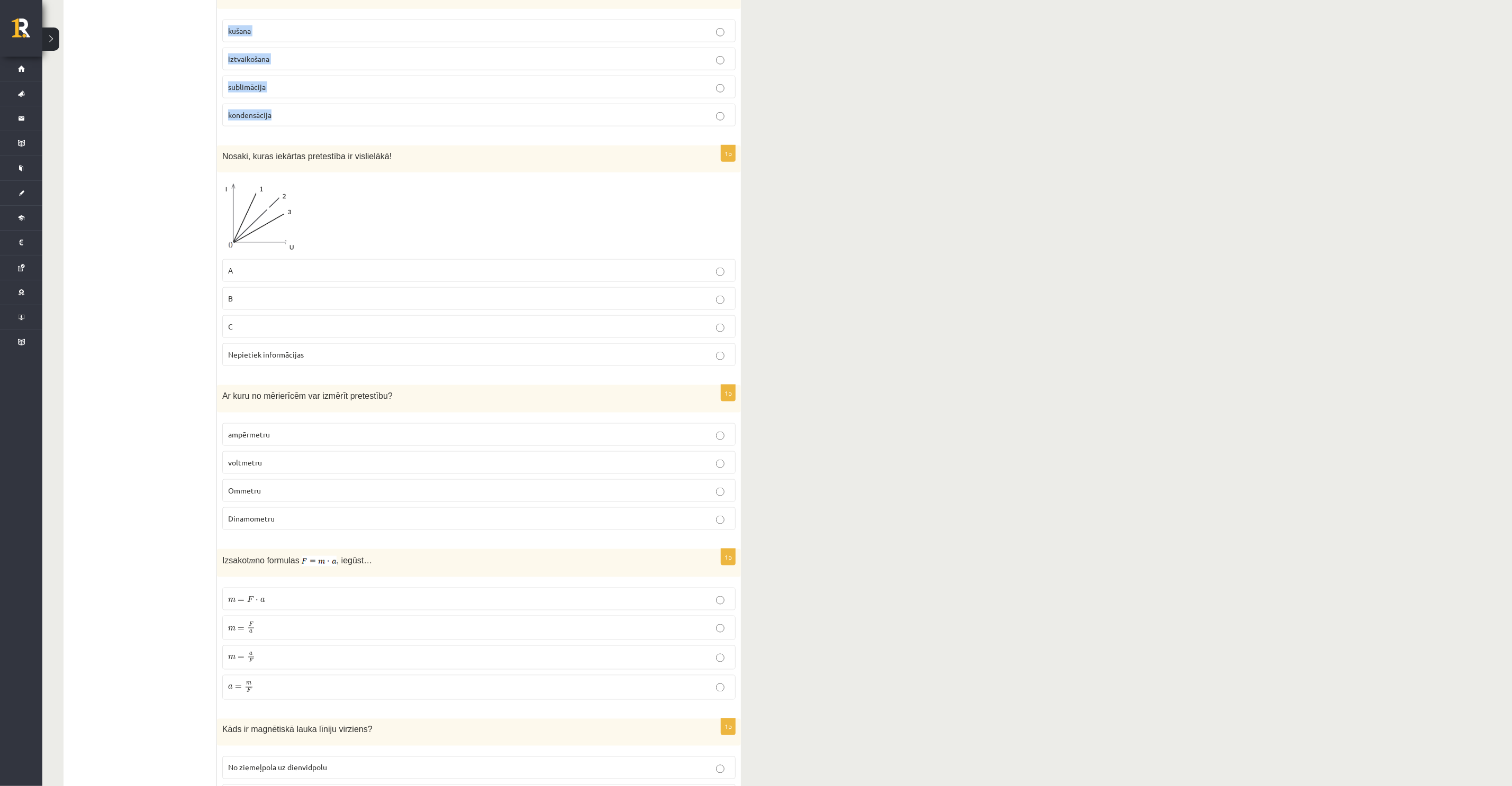
drag, startPoint x: 222, startPoint y: 205, endPoint x: 636, endPoint y: 143, distance: 418.6
click at [636, 143] on form "1p Ābols krīt no augstākā zara 4 m augstumā. Kādā augstumā kinētiskā un potenci…" at bounding box center [478, 462] width 503 height 2291
copy form "Lorem ipsu do sitametc adip 7 e seddoeiu. Temp incididu utlaboree do magnaaliqu…"
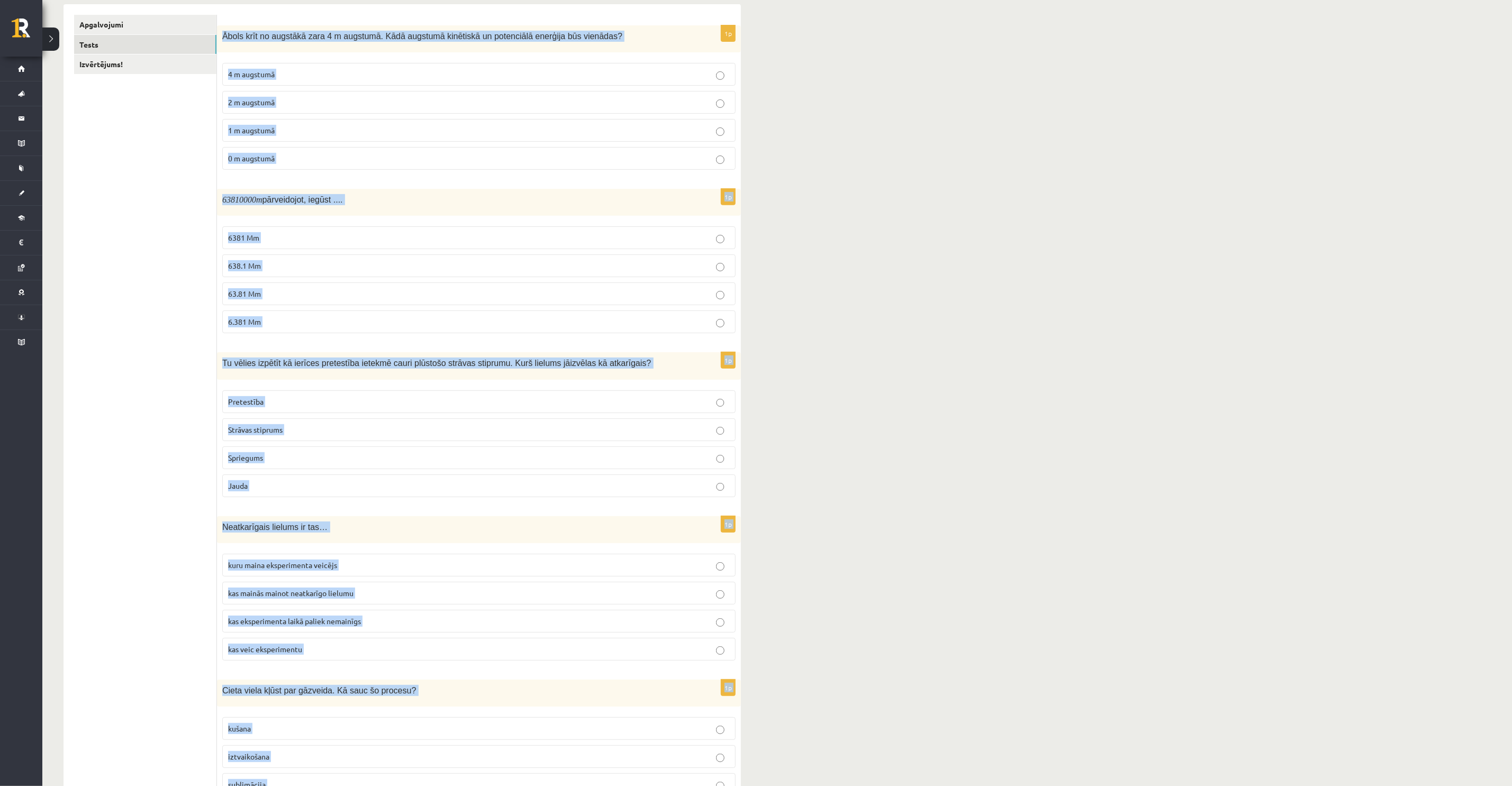
scroll to position [0, 0]
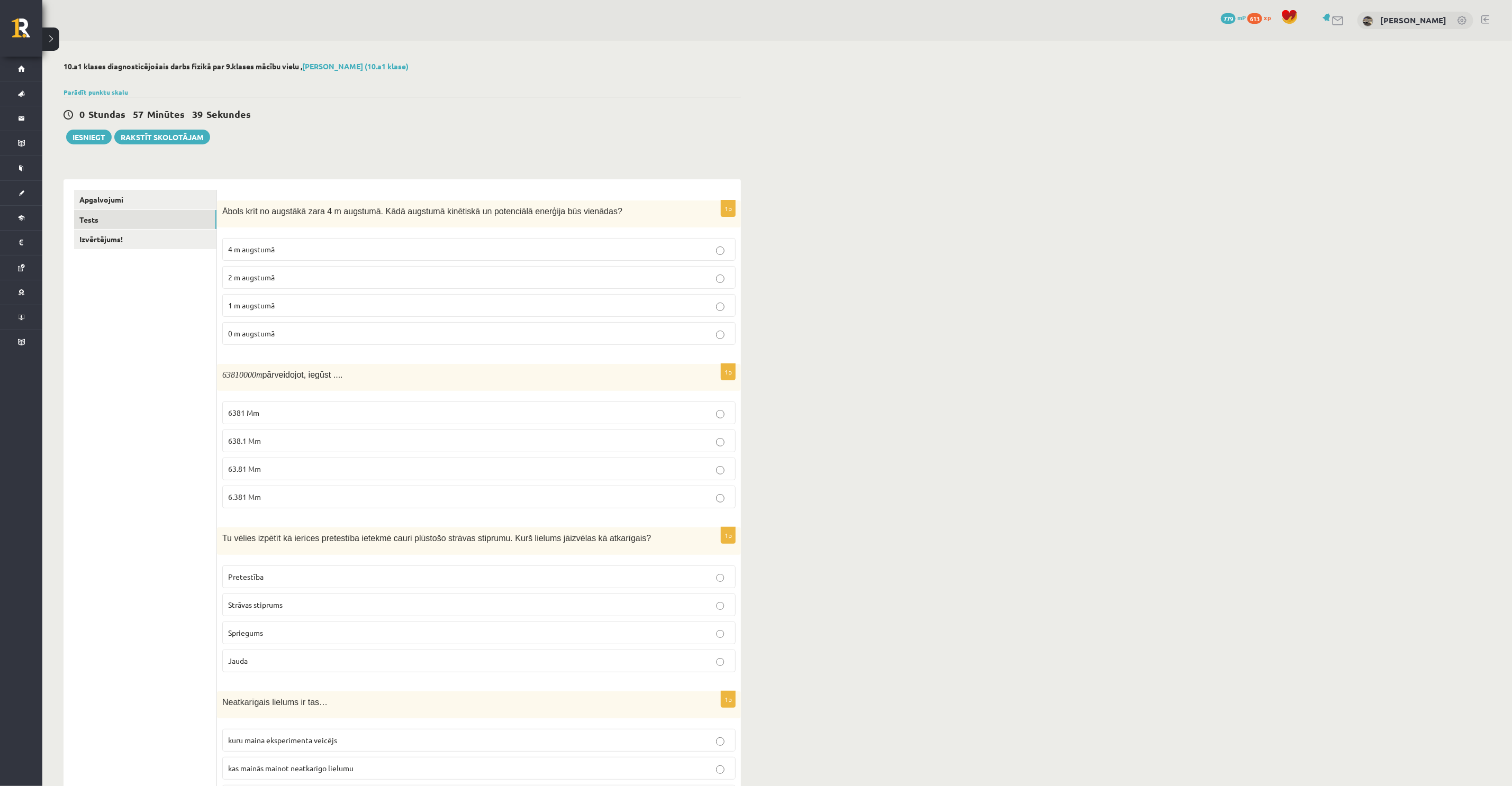
drag, startPoint x: 164, startPoint y: 335, endPoint x: 172, endPoint y: 332, distance: 8.5
click at [282, 270] on label "2 m augstumā" at bounding box center [479, 277] width 513 height 23
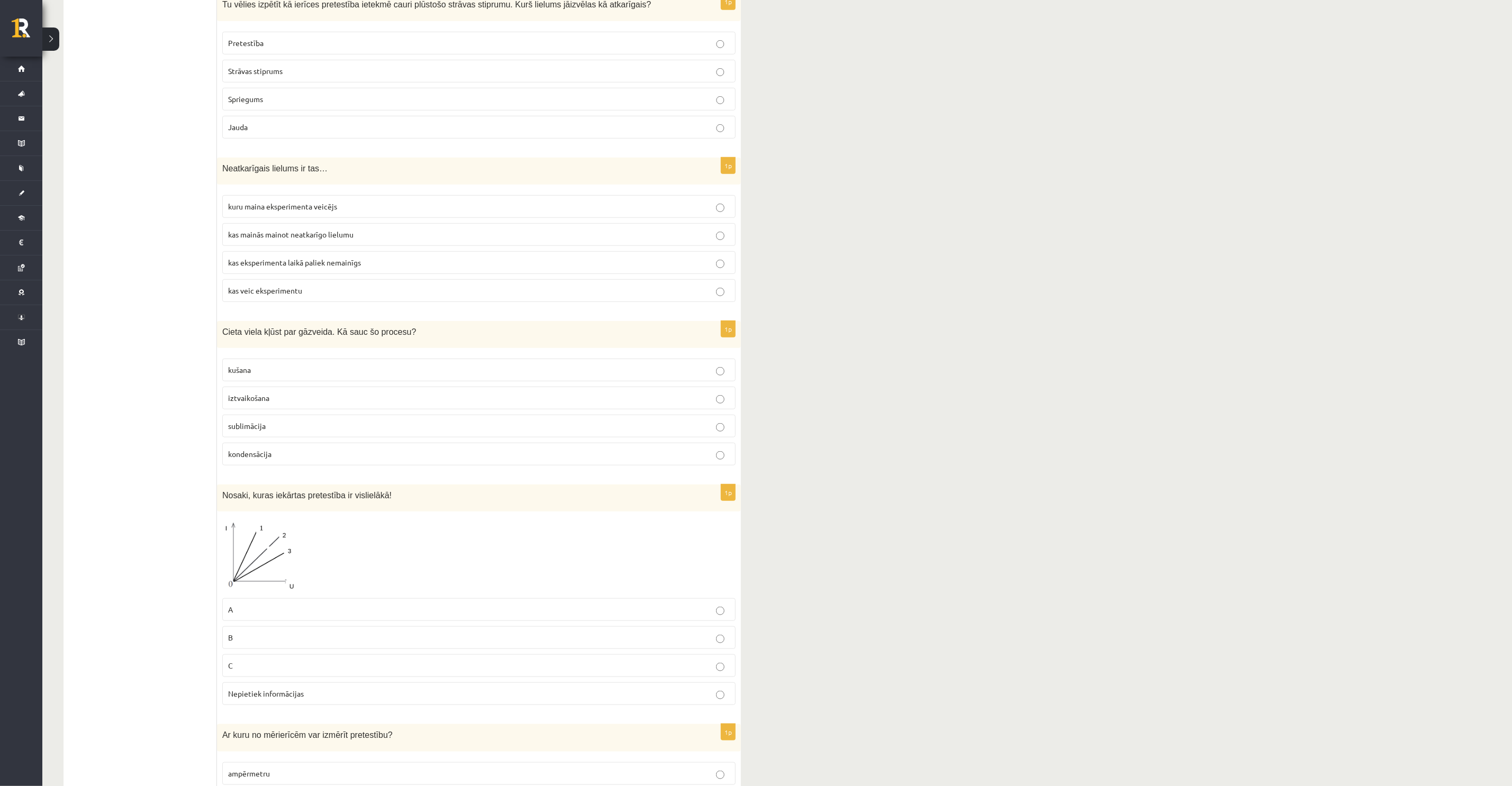
scroll to position [555, 0]
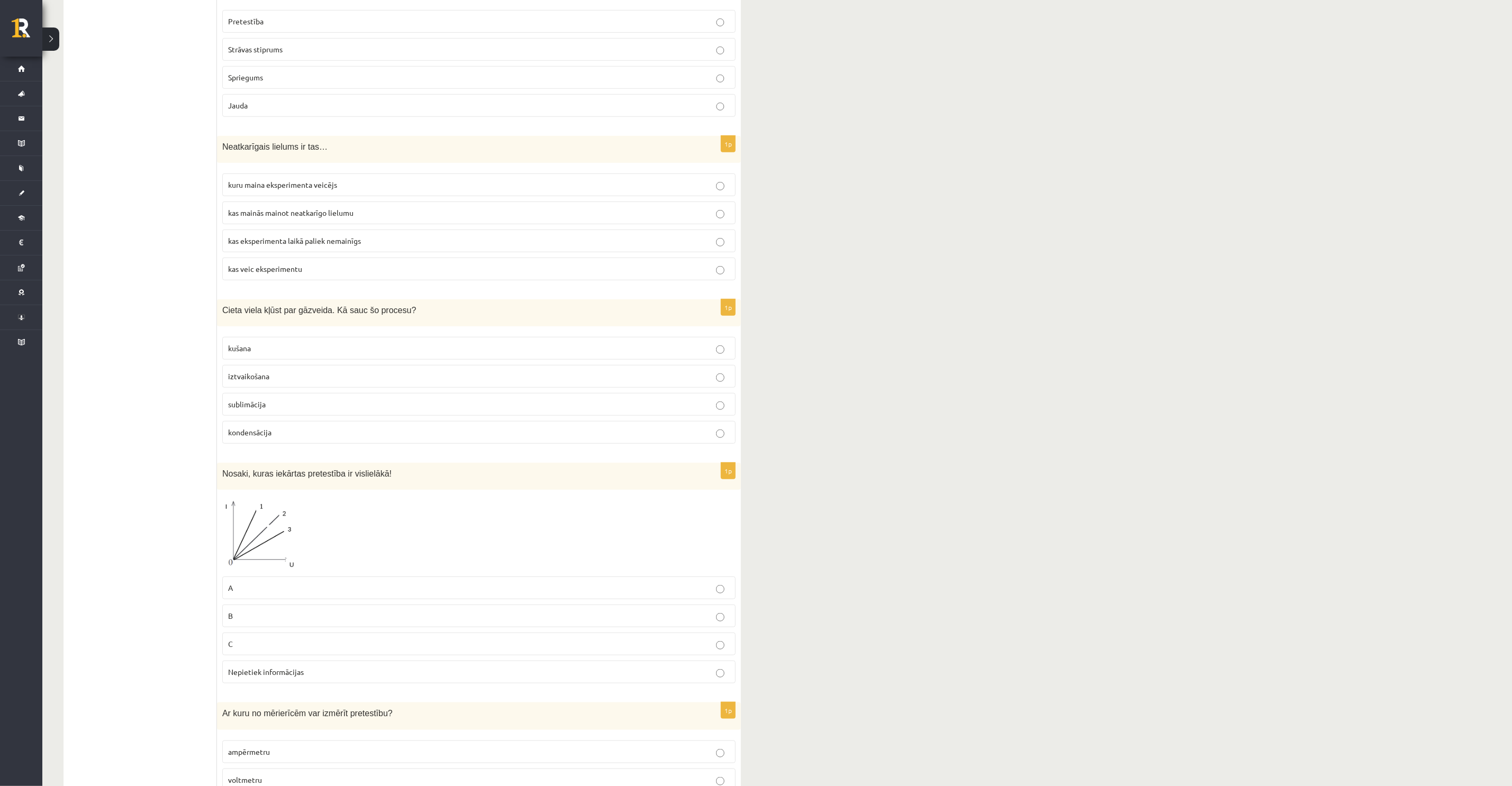
click at [264, 409] on span "sublimācija" at bounding box center [247, 404] width 38 height 9
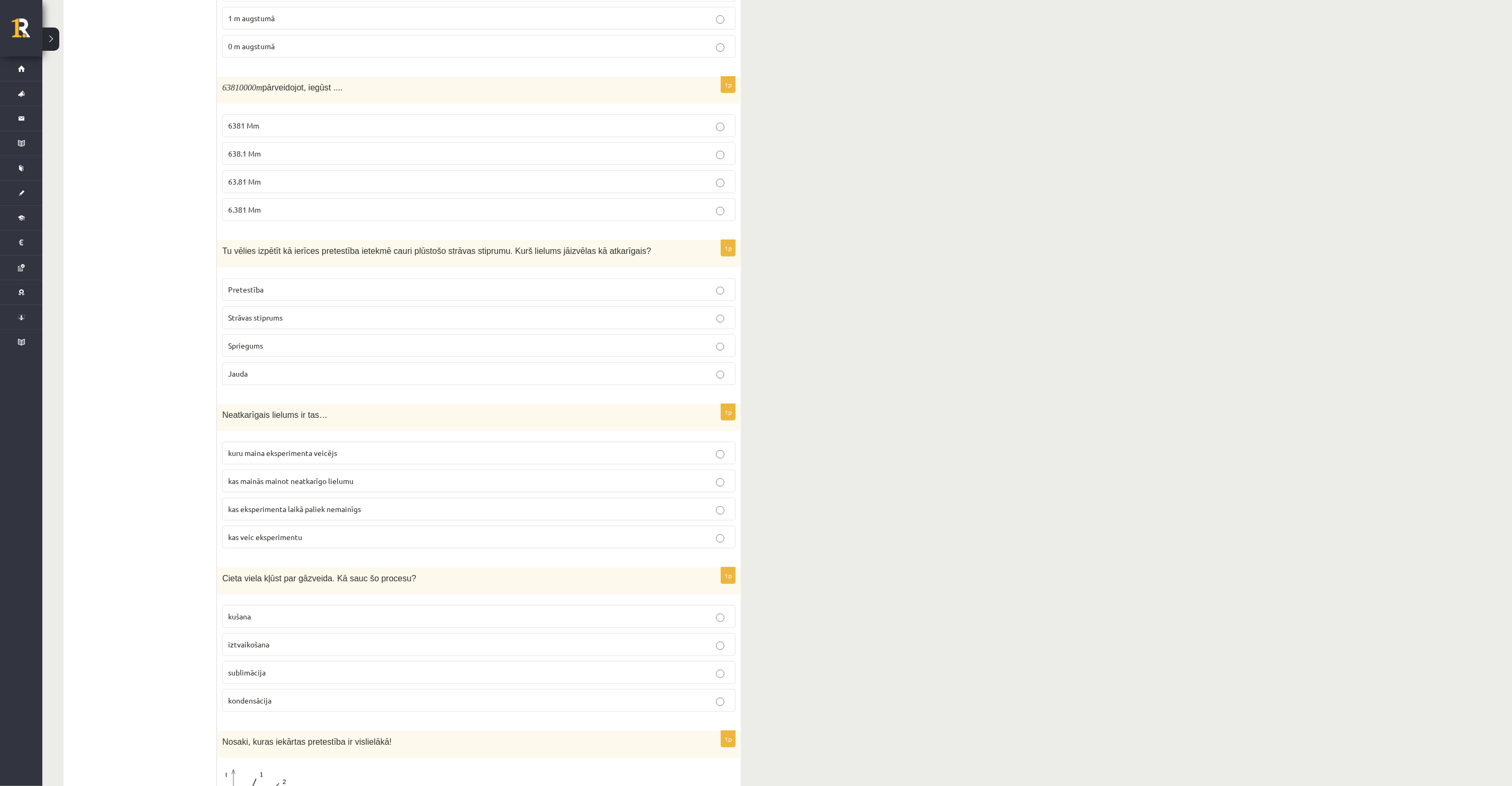
scroll to position [238, 0]
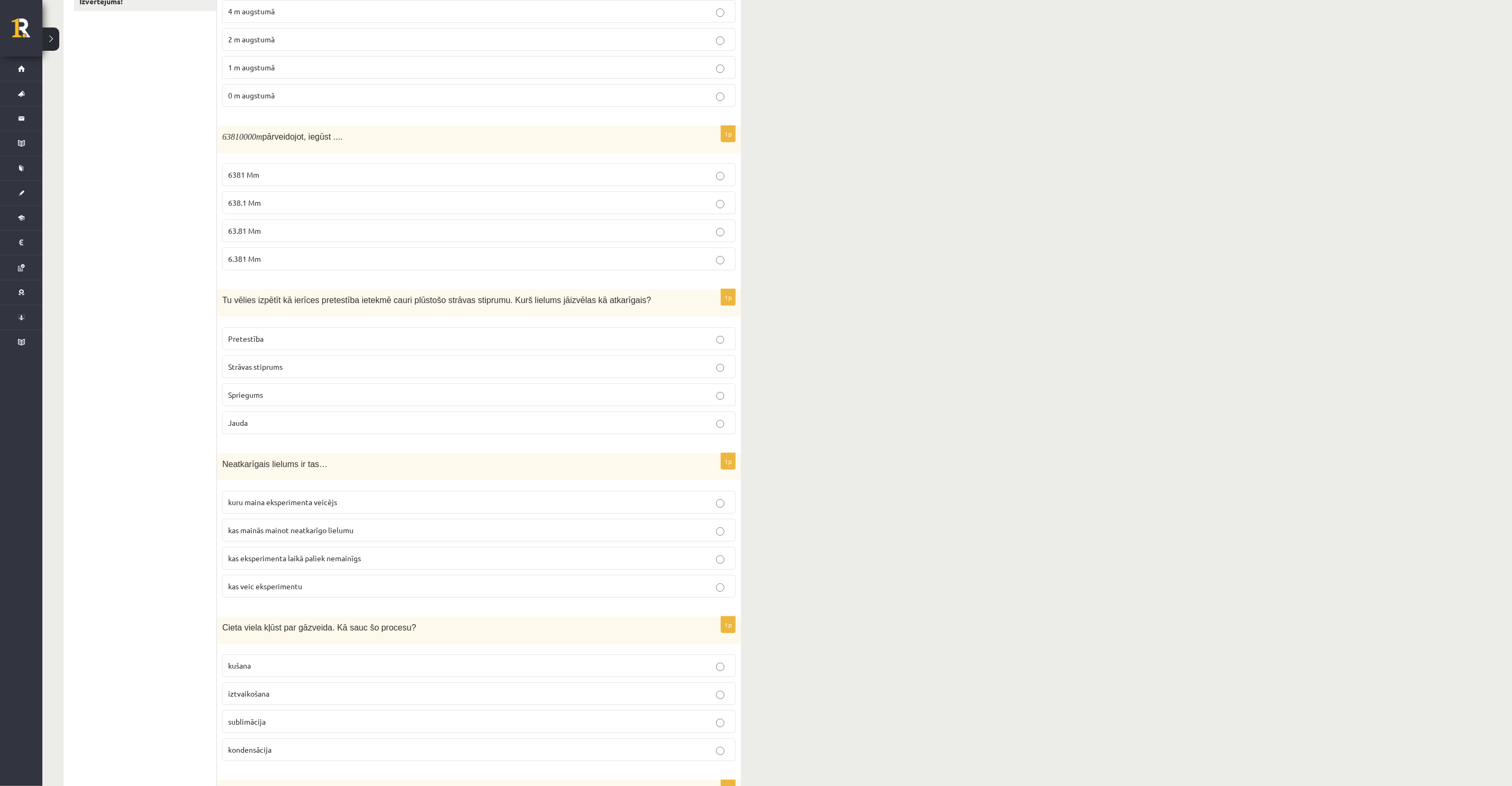
click at [256, 232] on span "63.81 Mm" at bounding box center [244, 230] width 33 height 9
click at [264, 370] on span "Strāvas stiprums" at bounding box center [255, 366] width 54 height 9
click at [281, 507] on span "kuru maina eksperimenta veicējs" at bounding box center [283, 502] width 109 height 9
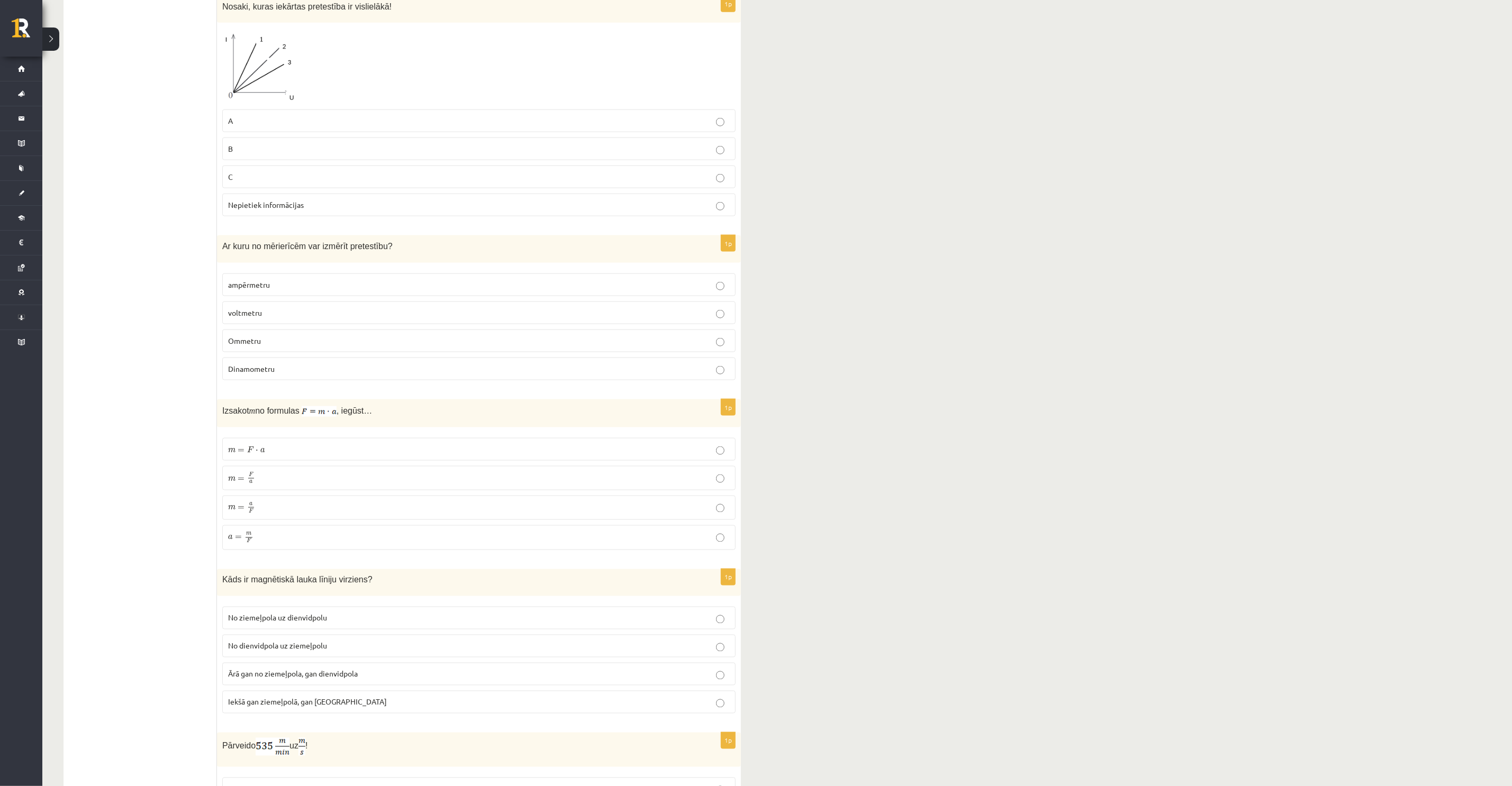
scroll to position [1032, 0]
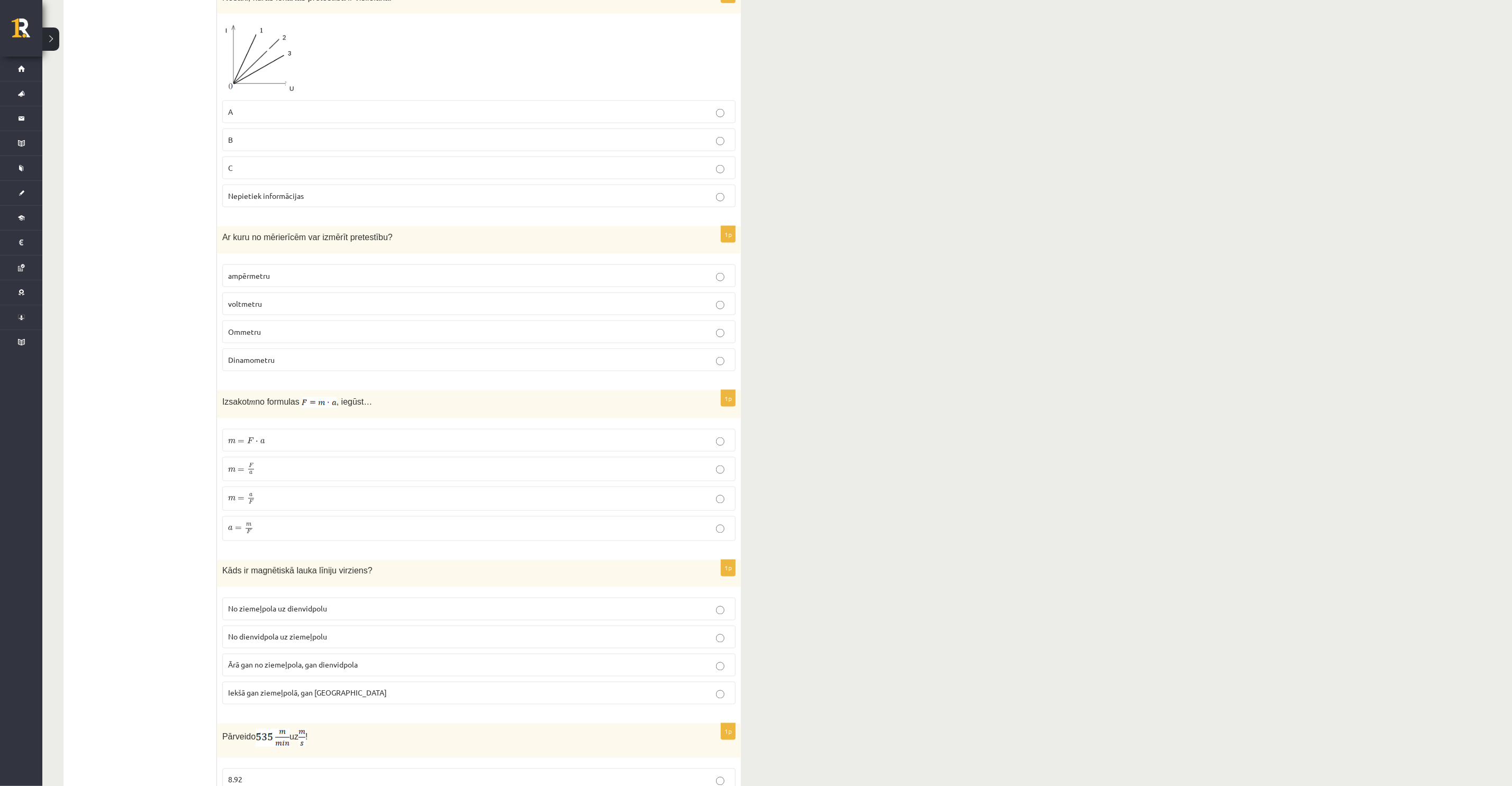
click at [307, 446] on p "m = F ⋅ a m = F ⋅ a" at bounding box center [479, 440] width 502 height 11
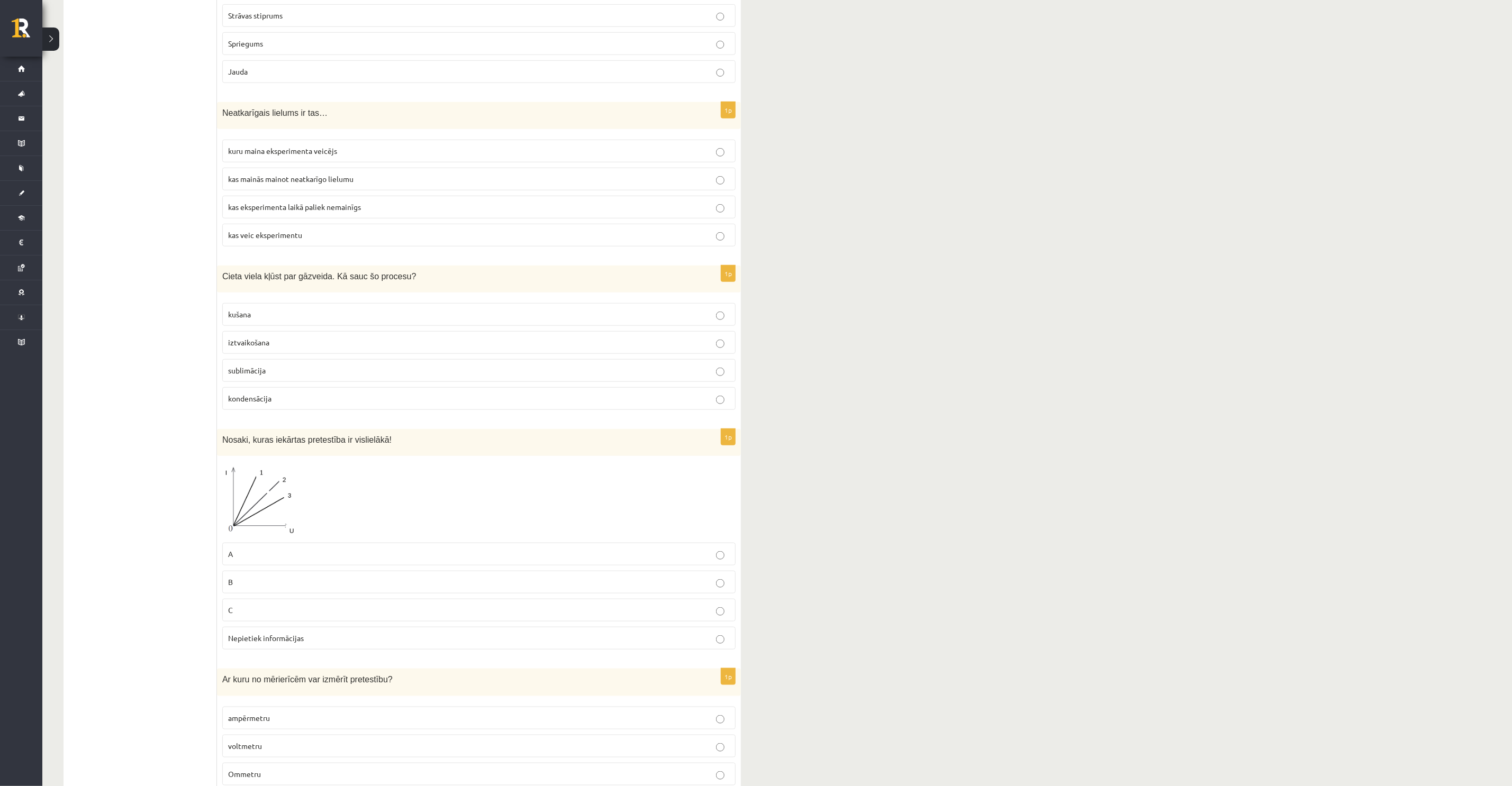
scroll to position [714, 0]
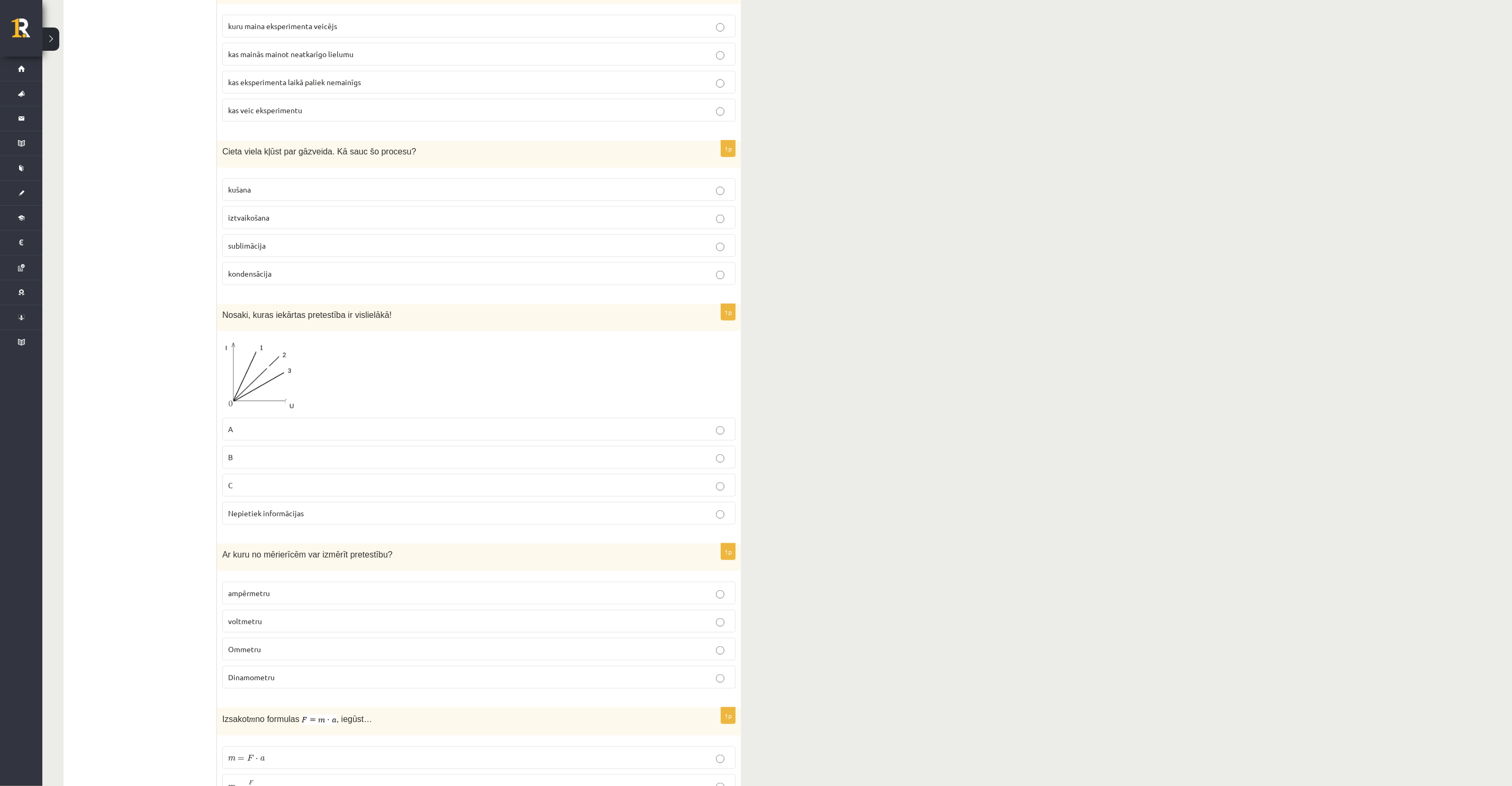
click at [294, 435] on p "A" at bounding box center [479, 429] width 502 height 11
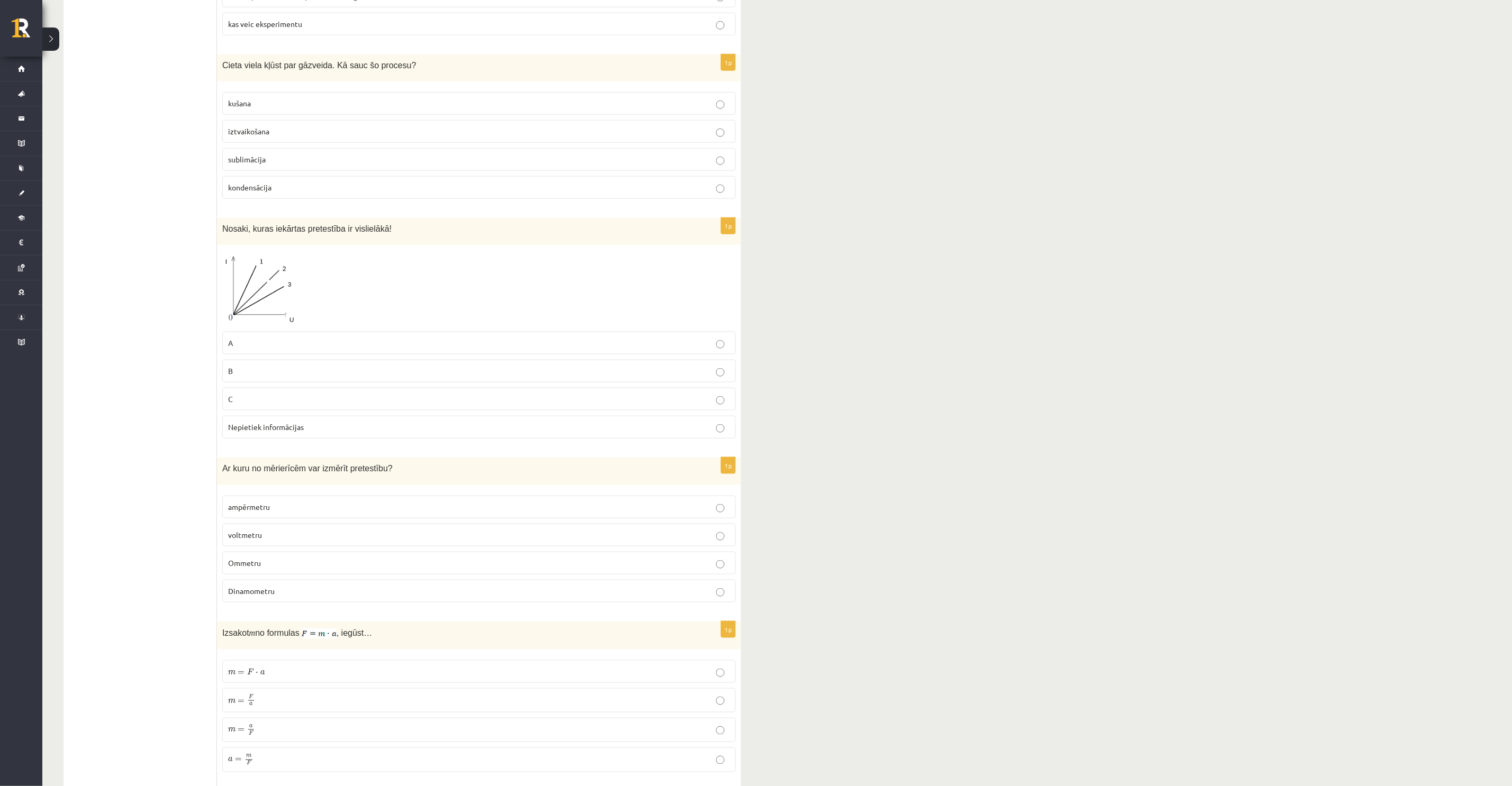
scroll to position [873, 0]
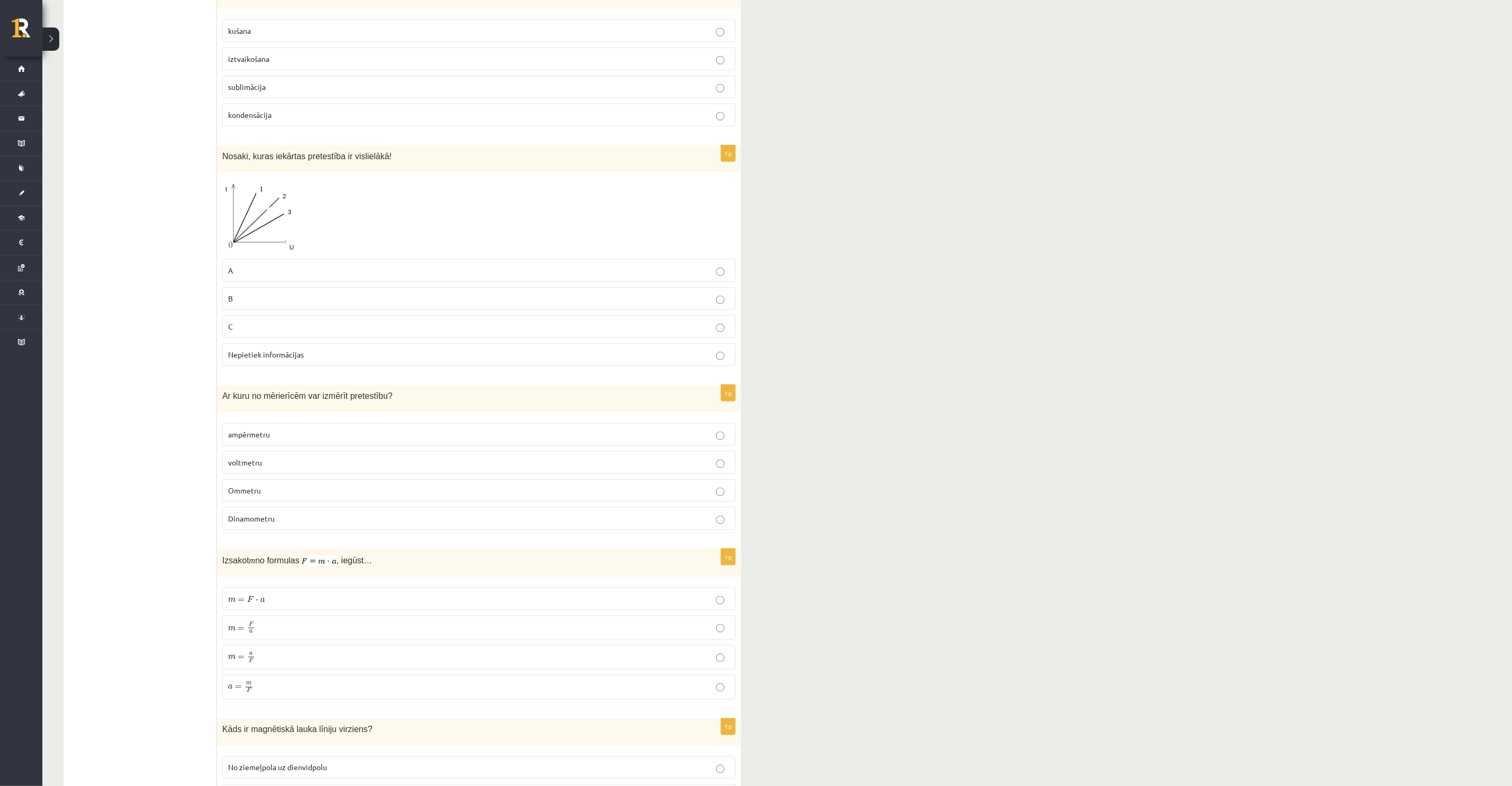
click at [253, 693] on span "m F" at bounding box center [248, 687] width 8 height 11
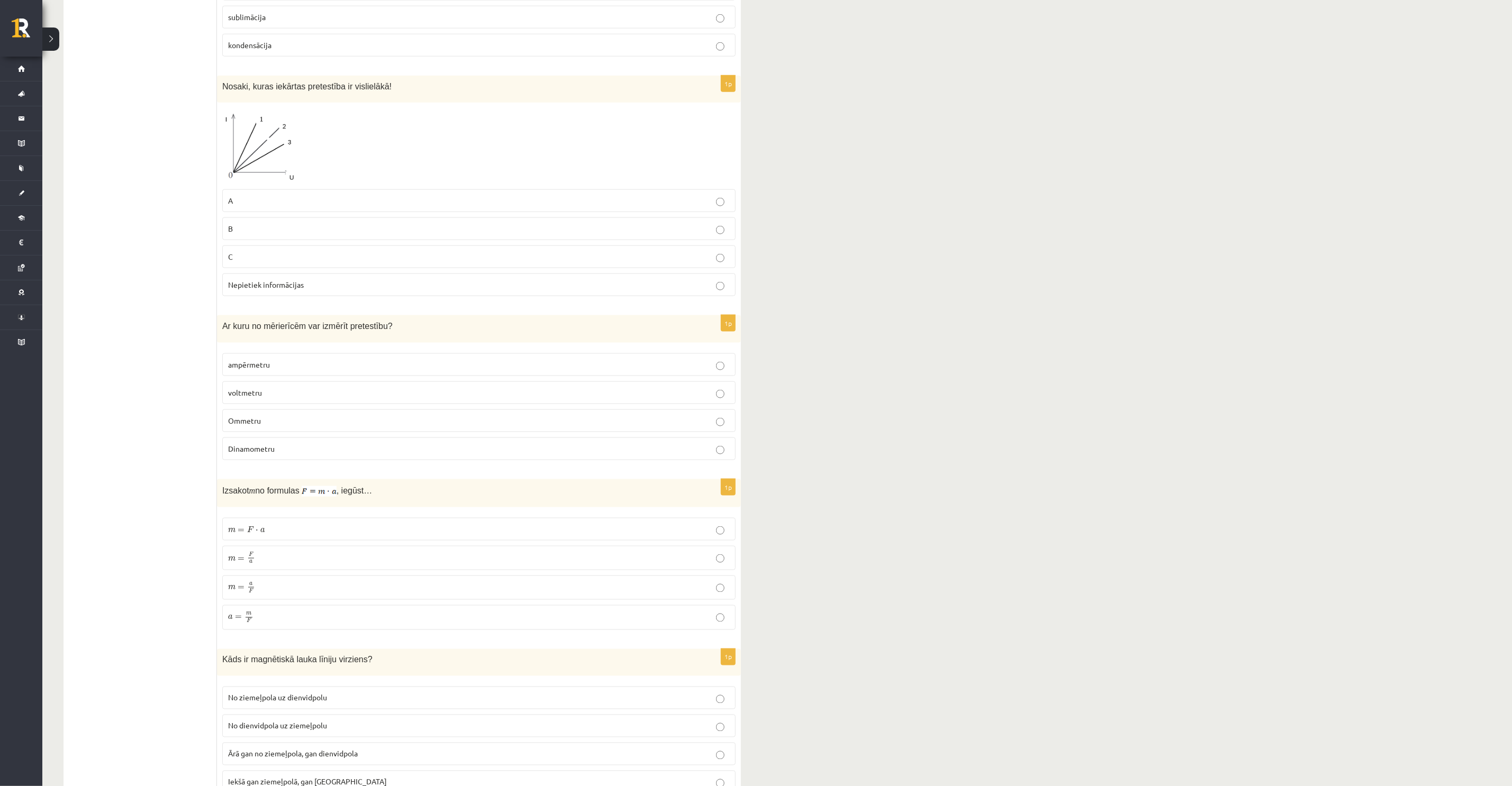
scroll to position [952, 0]
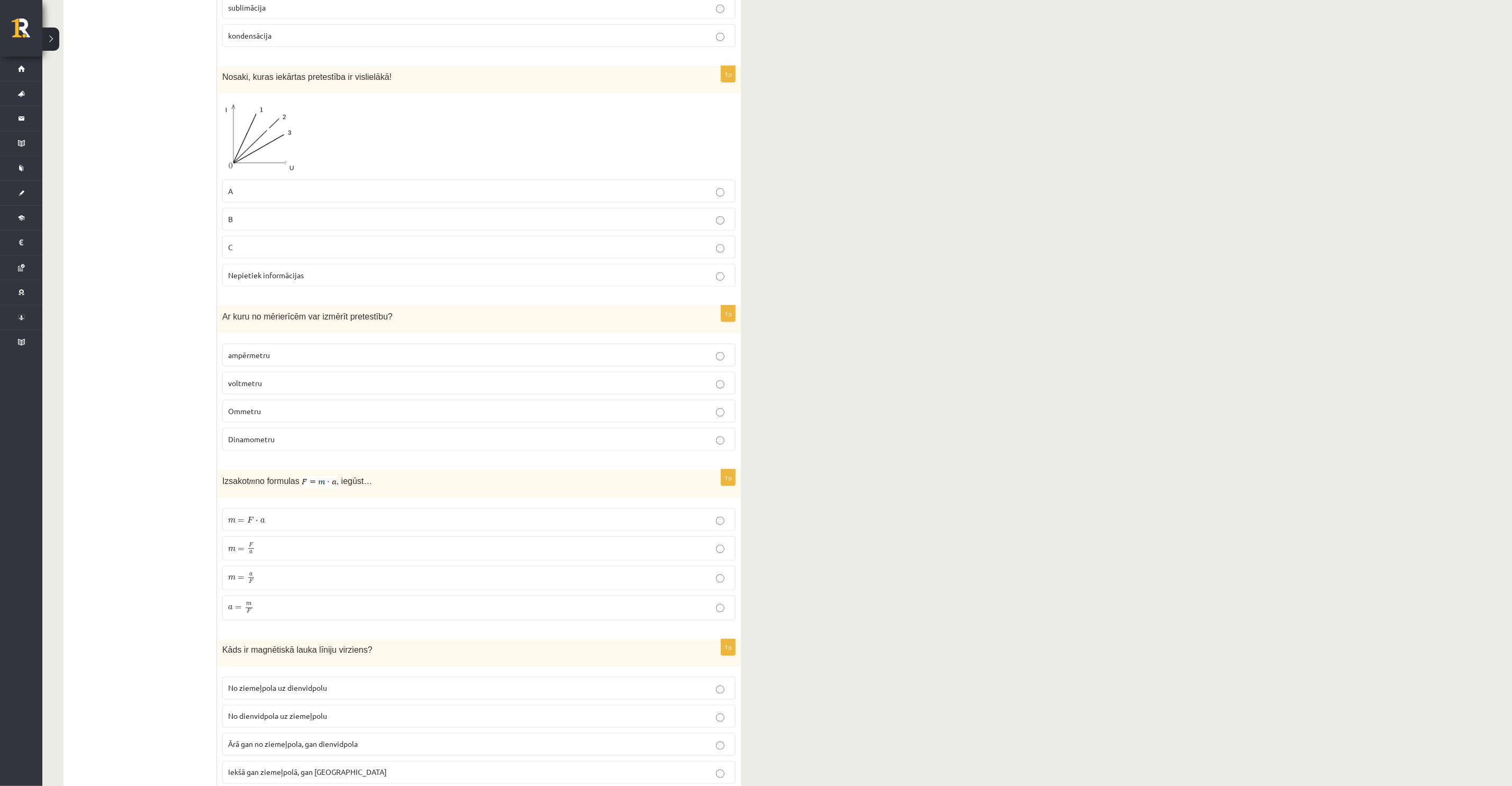
click at [304, 417] on p "Ommetru" at bounding box center [479, 411] width 502 height 11
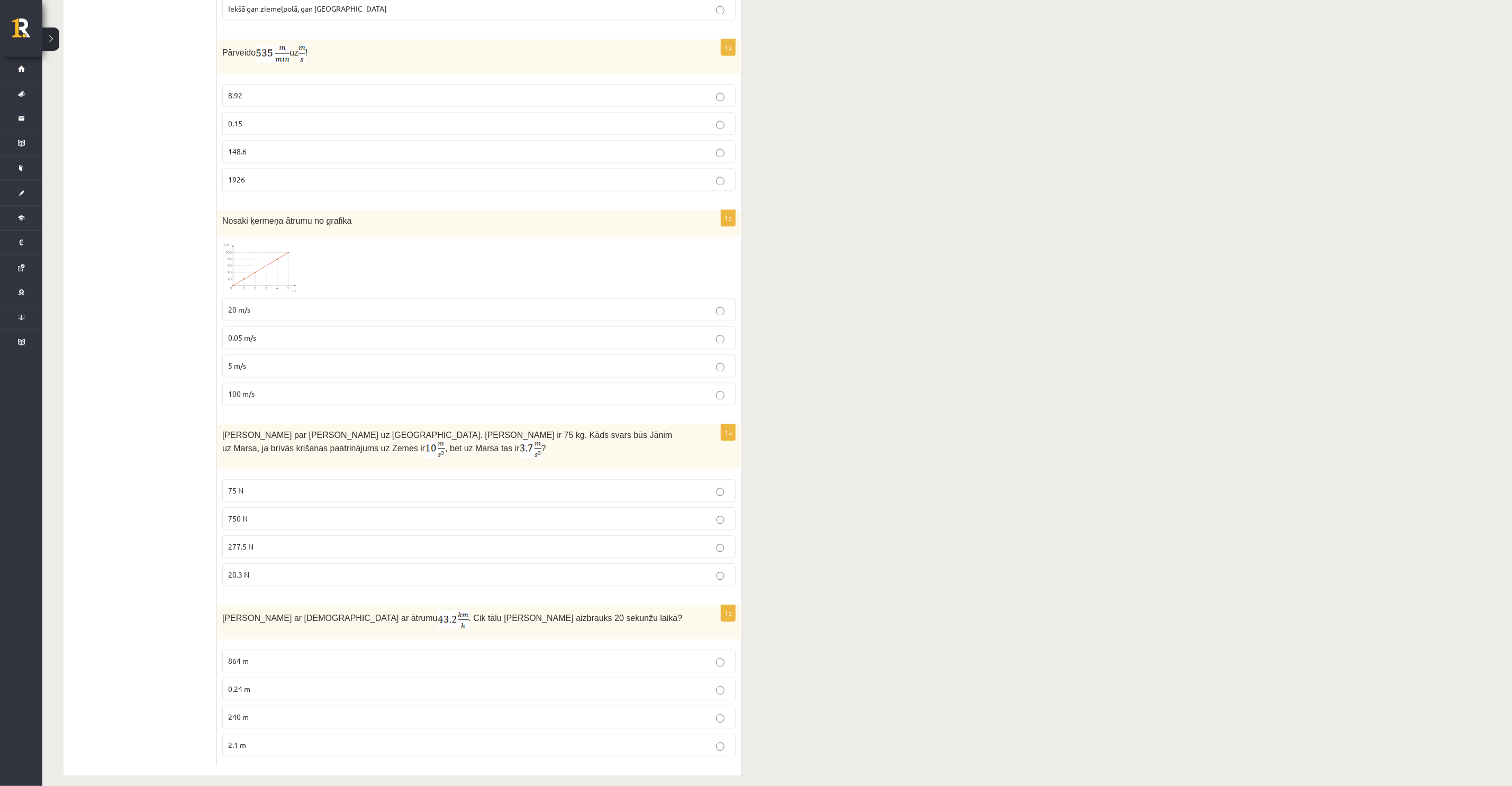
scroll to position [1749, 0]
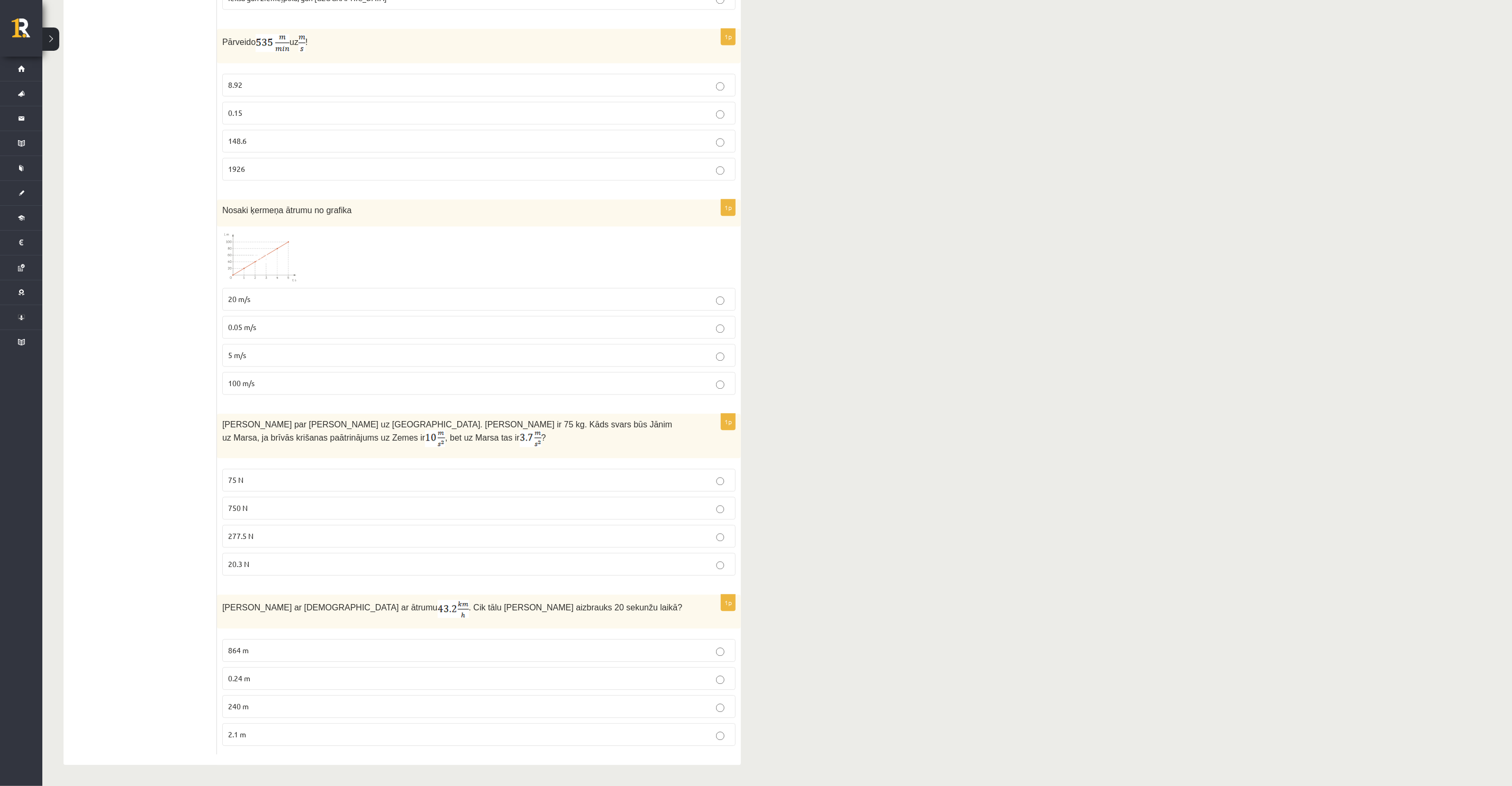
click at [308, 293] on p "20 m/s" at bounding box center [479, 299] width 502 height 11
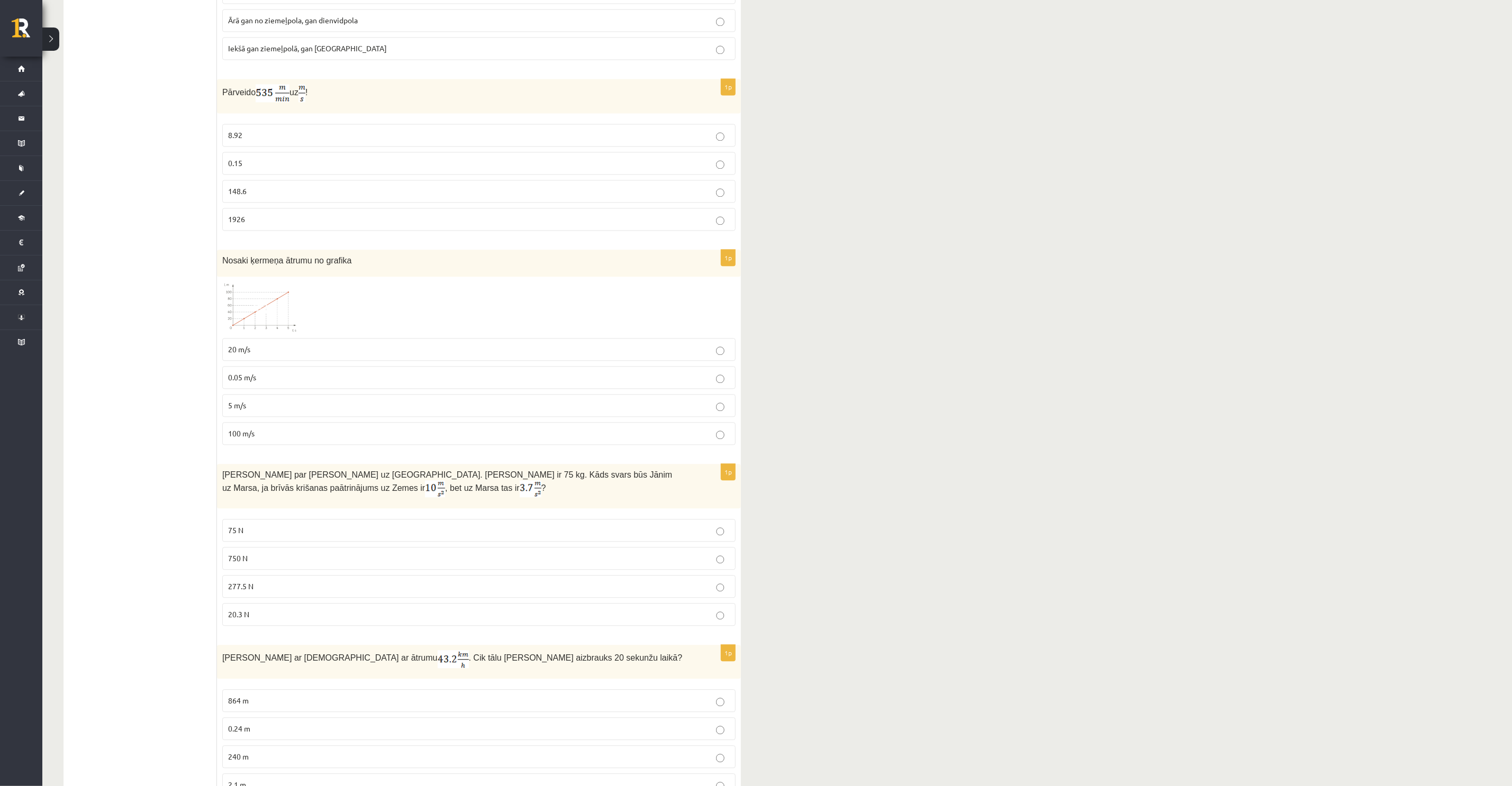
scroll to position [1671, 0]
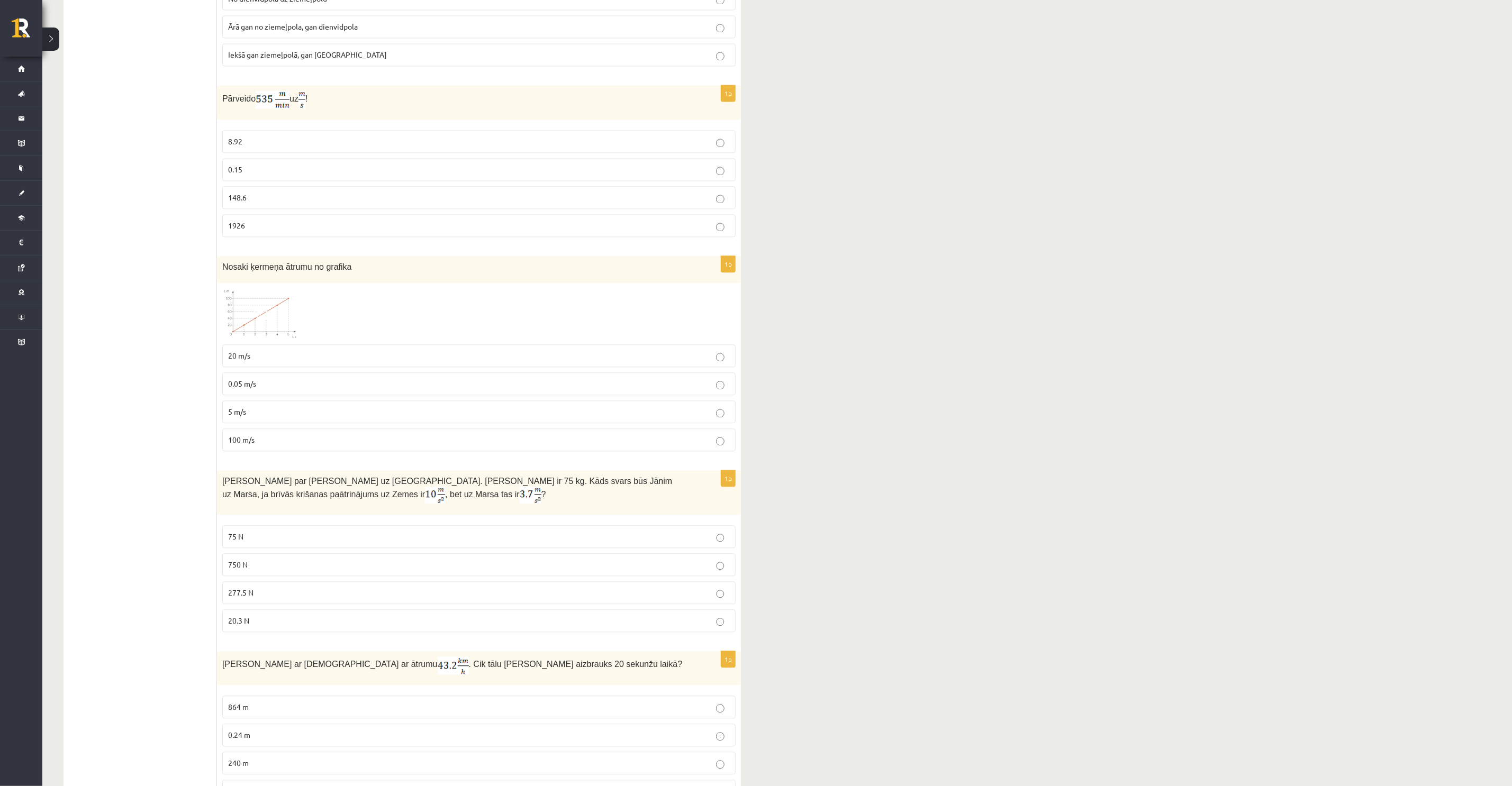
click at [258, 147] on p "8.92" at bounding box center [479, 141] width 502 height 11
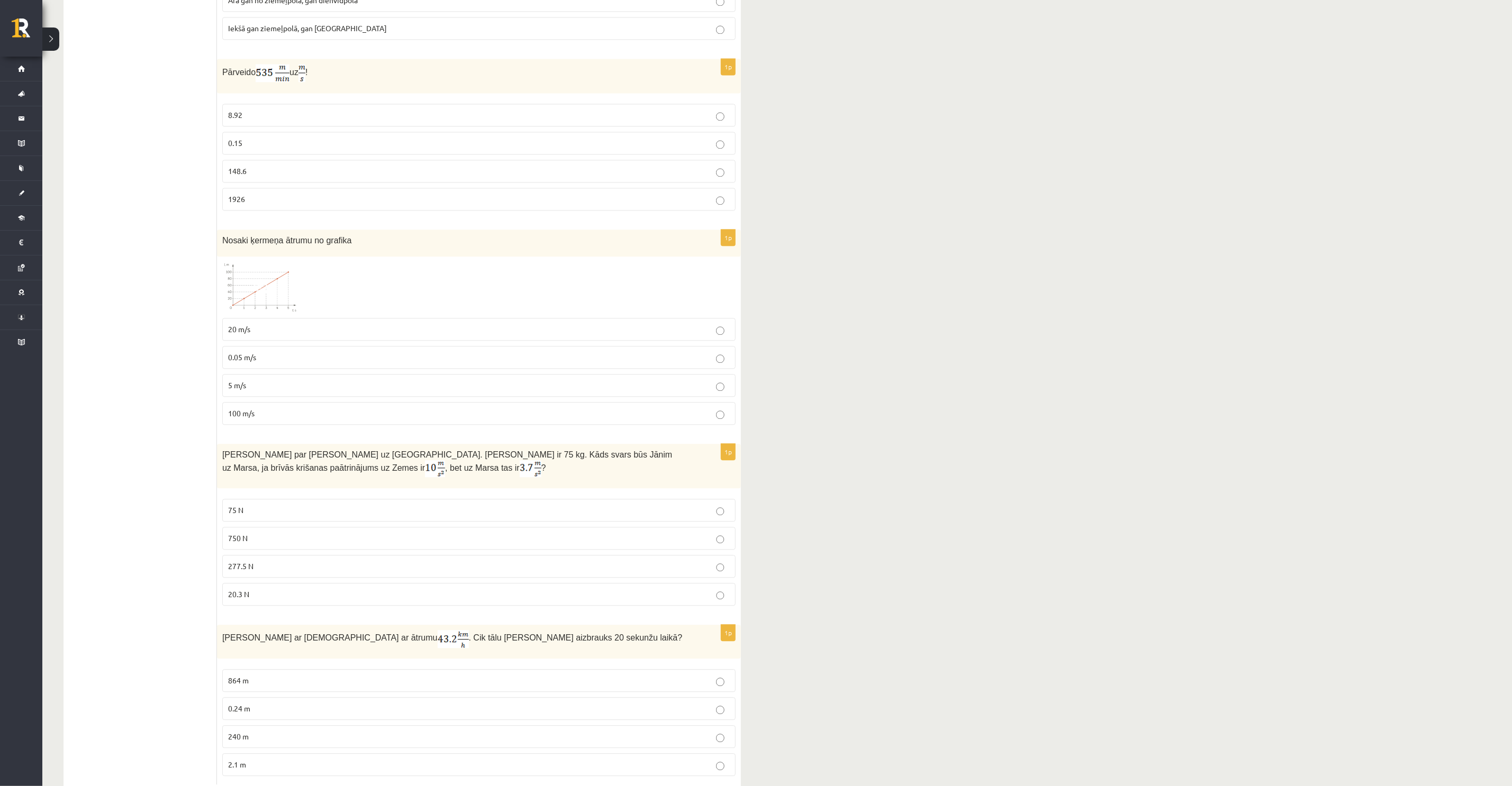
scroll to position [1749, 0]
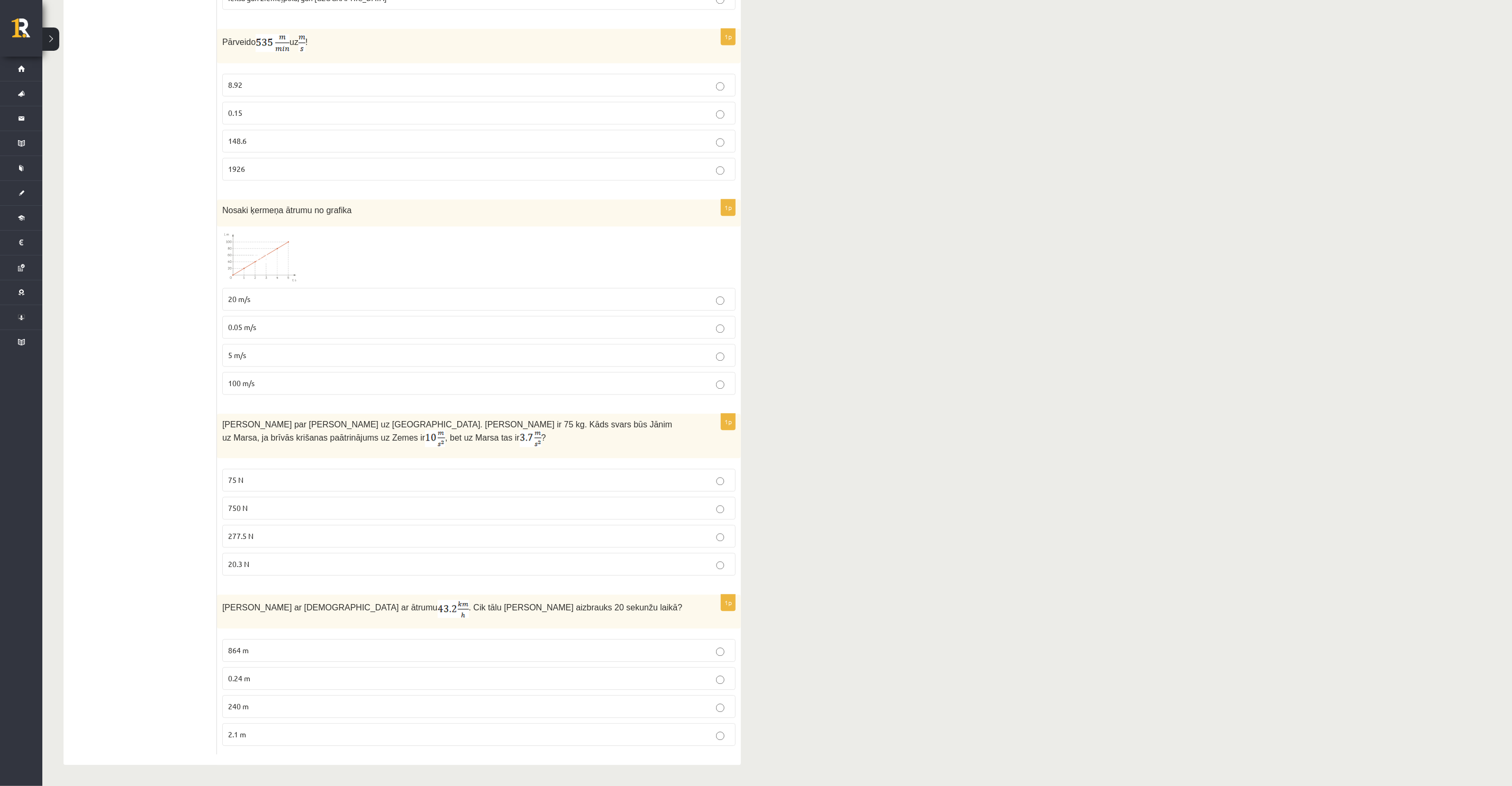
click at [259, 533] on p "277.5 N" at bounding box center [479, 536] width 502 height 11
click at [270, 698] on label "240 m" at bounding box center [479, 706] width 513 height 23
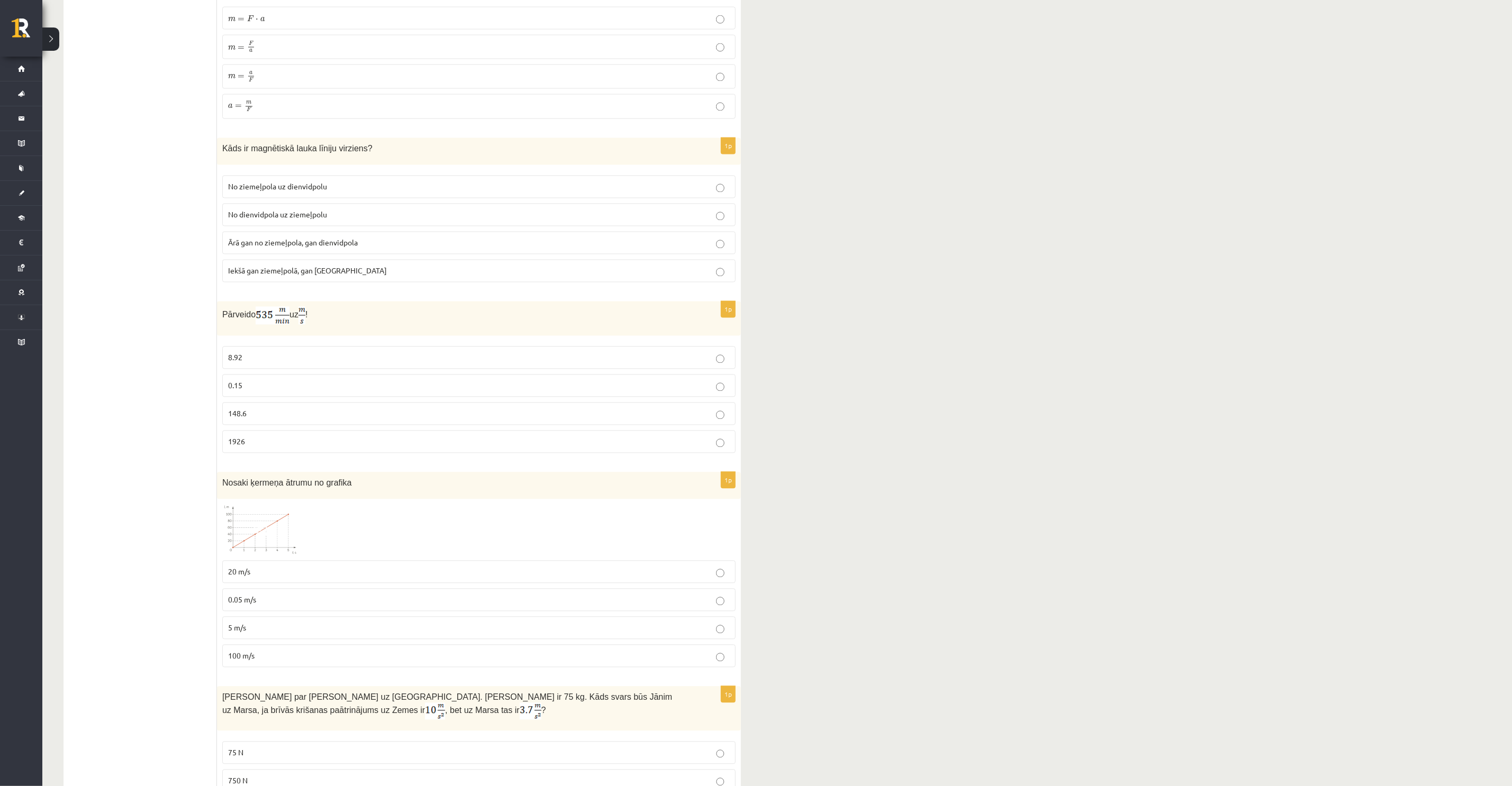
scroll to position [1432, 0]
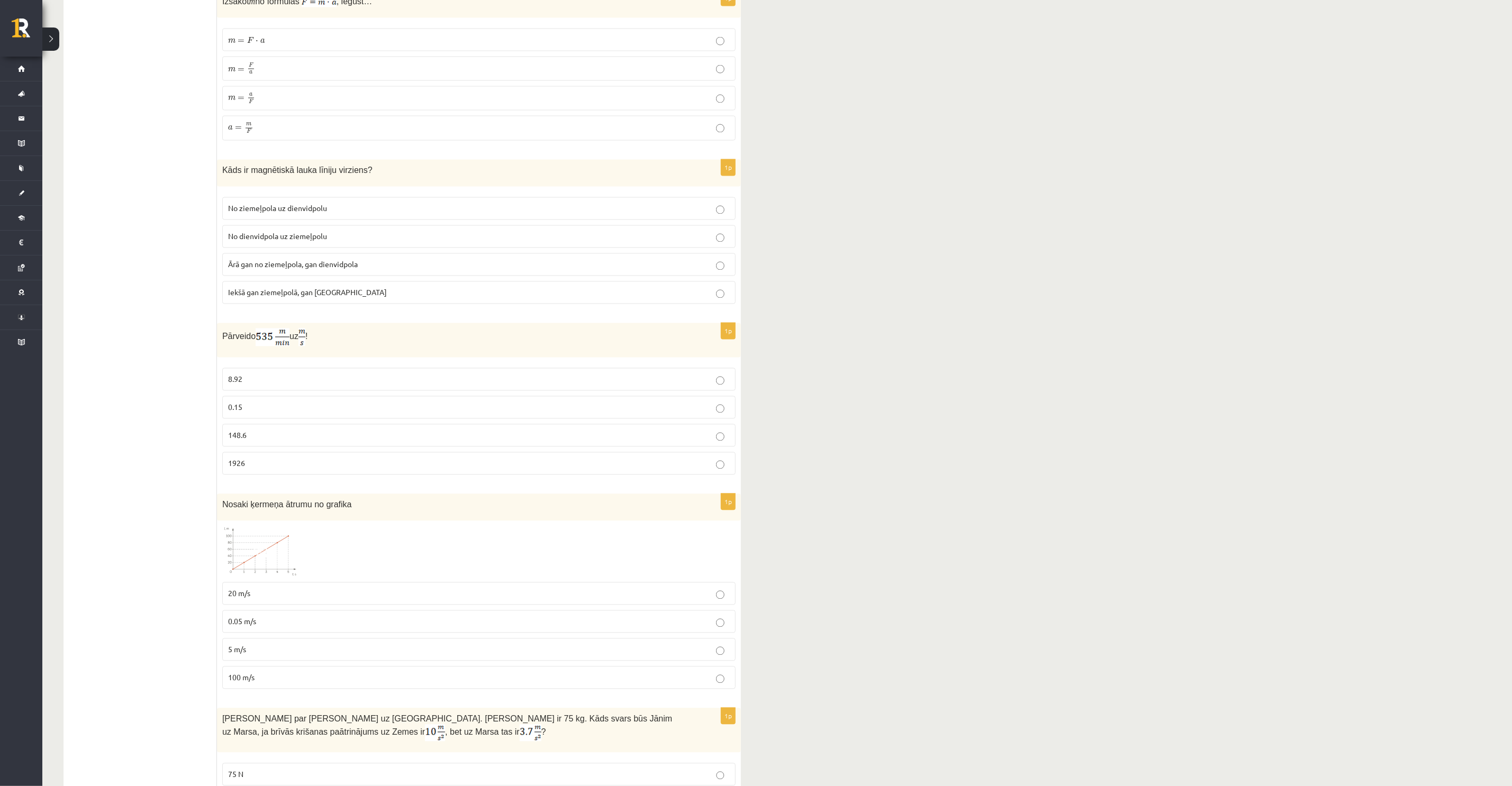
click at [272, 213] on span "No ziemeļpola uz dienvidpolu" at bounding box center [278, 208] width 99 height 9
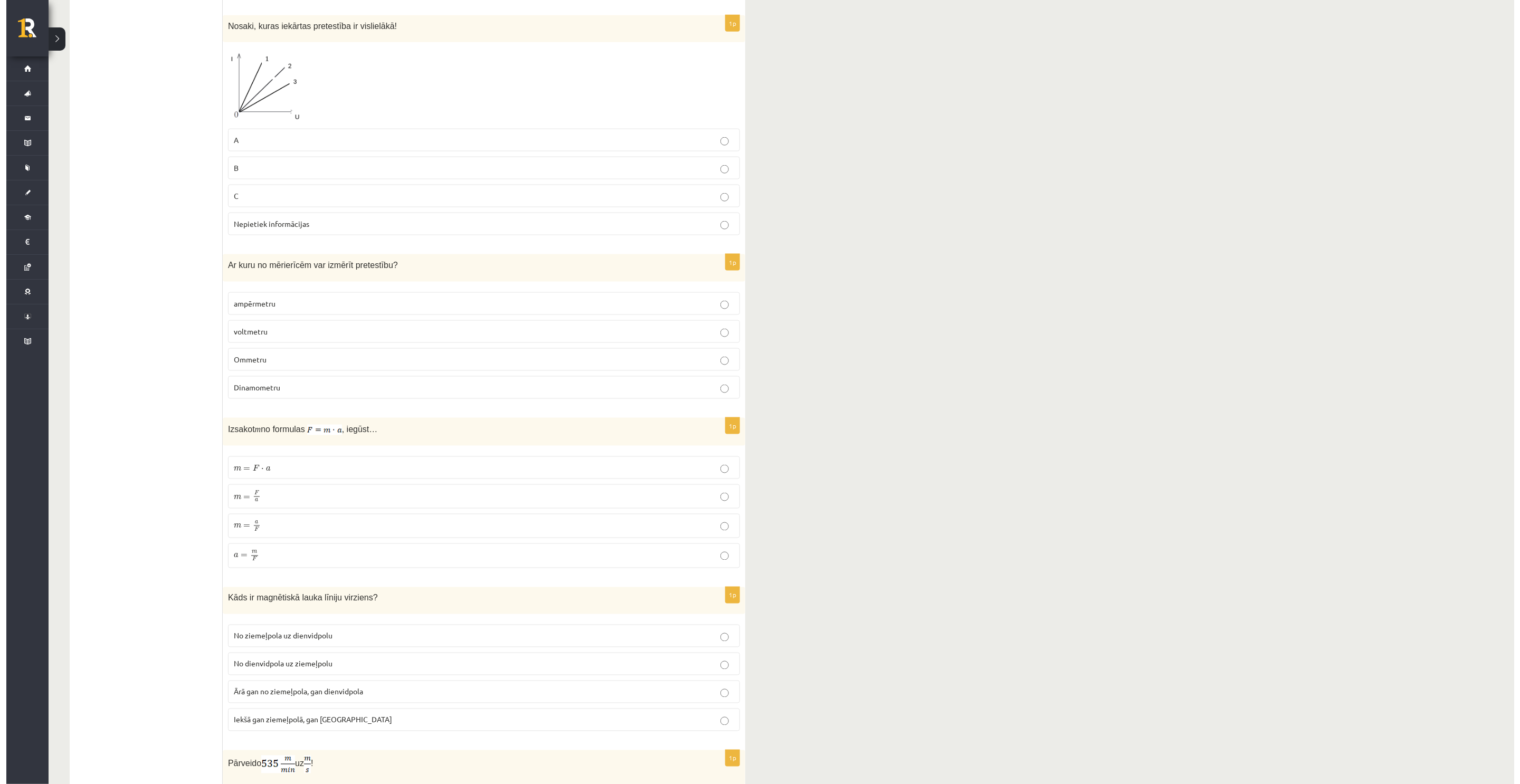
scroll to position [0, 0]
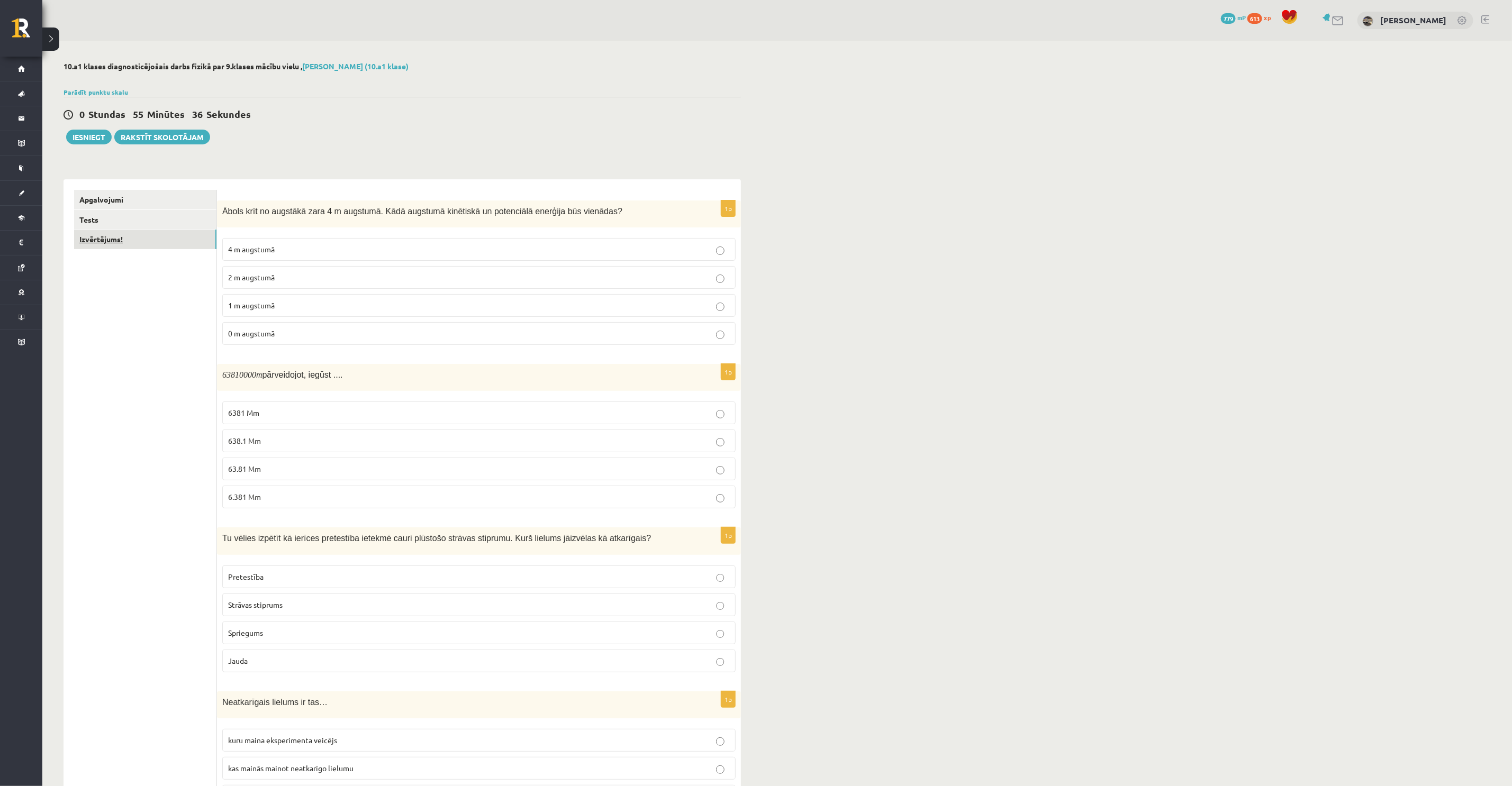
click at [119, 240] on link "Izvērtējums!" at bounding box center [146, 239] width 142 height 19
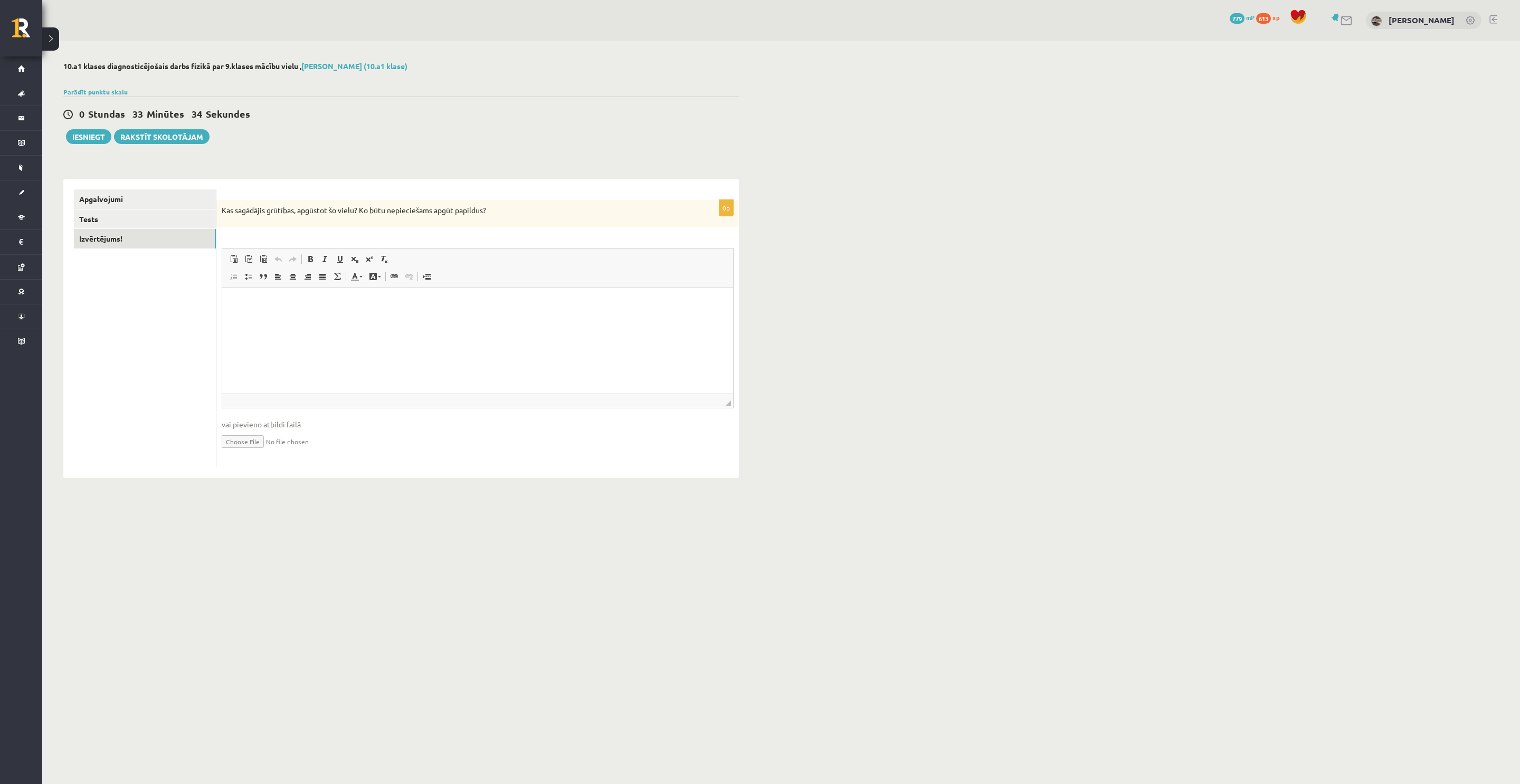
click at [1095, 497] on div "**********" at bounding box center [782, 270] width 1478 height 459
click at [67, 138] on button "Iesniegt" at bounding box center [88, 137] width 45 height 15
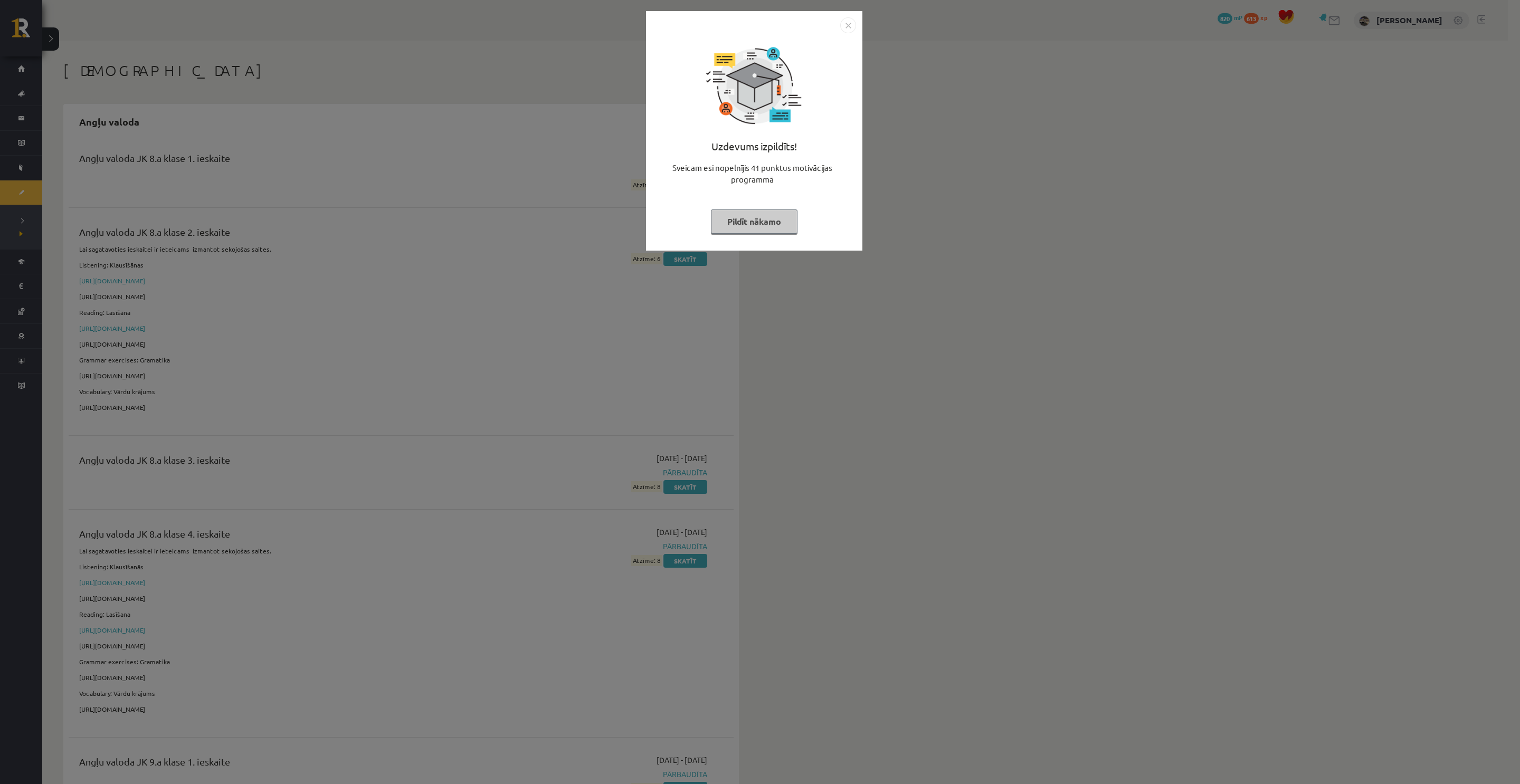
click at [749, 208] on div "Uzdevums izpildīts! Sveicam esi nopelnījis 41 punktus motivācijas programmā Pil…" at bounding box center [754, 138] width 204 height 211
click at [751, 225] on button "Pildīt nākamo" at bounding box center [754, 221] width 87 height 24
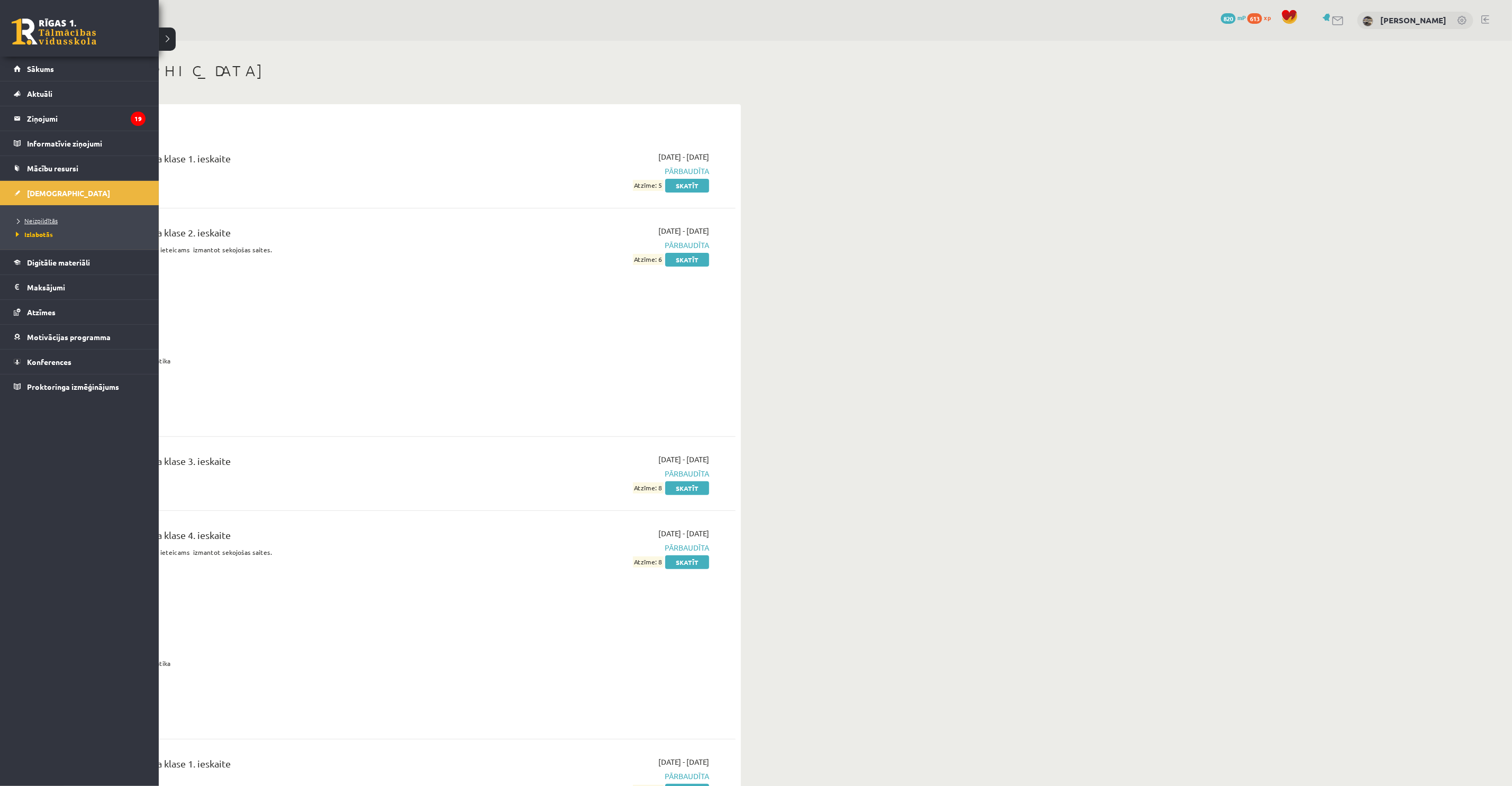
click at [30, 224] on span "Neizpildītās" at bounding box center [35, 221] width 44 height 8
